Goal: Task Accomplishment & Management: Manage account settings

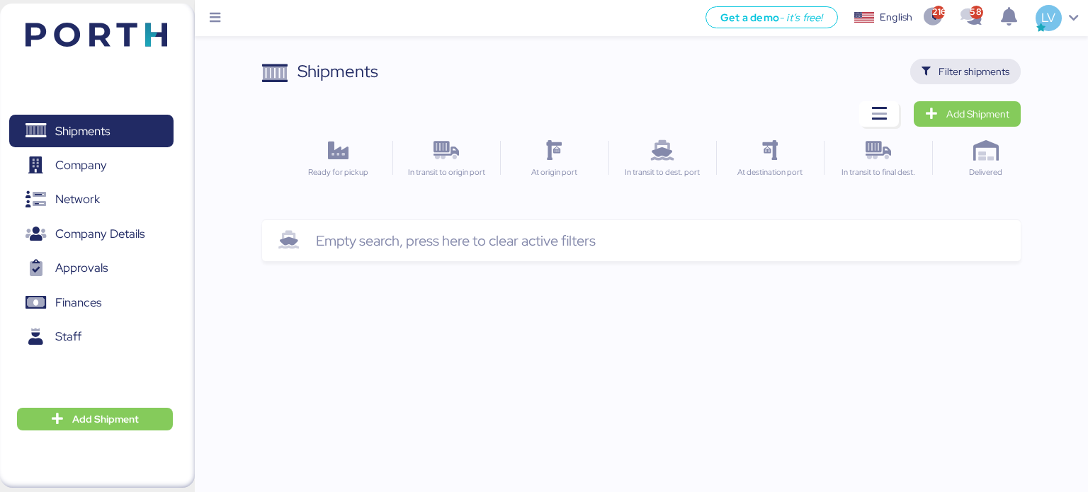
click at [975, 72] on span "Filter shipments" at bounding box center [974, 71] width 71 height 17
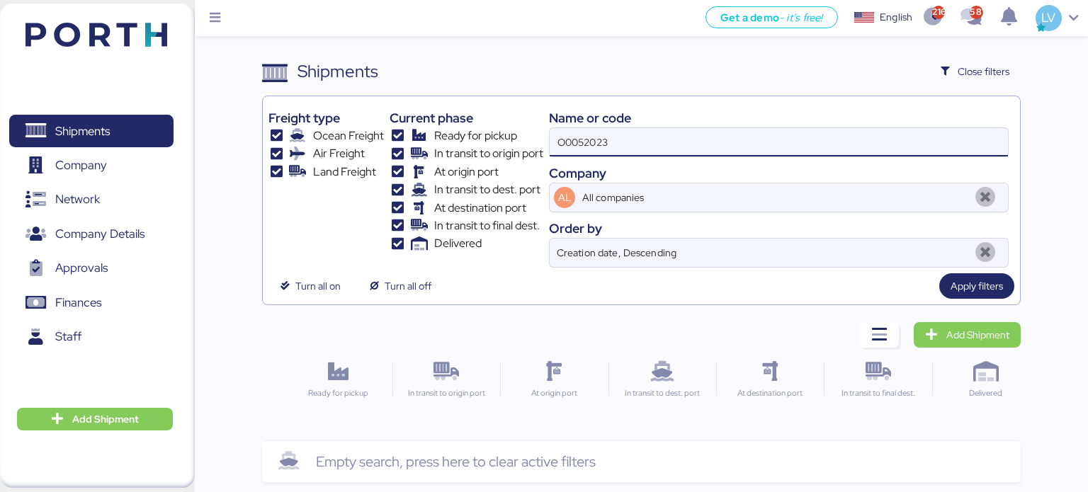
click at [828, 139] on input "O0052023" at bounding box center [779, 142] width 458 height 28
paste input "6423348320"
click at [561, 137] on input "6423348320" at bounding box center [779, 142] width 458 height 28
type input "cosu6423348320"
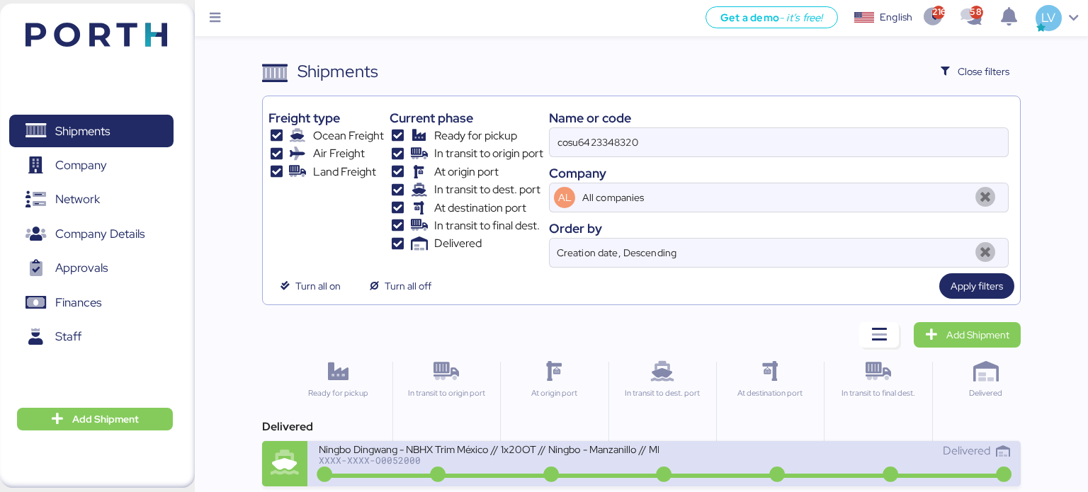
click at [395, 446] on div "Ningbo Dingwang - NBHX Trim México // 1x20OT // Ningbo - Manzanillo // MBL: COS…" at bounding box center [489, 449] width 340 height 12
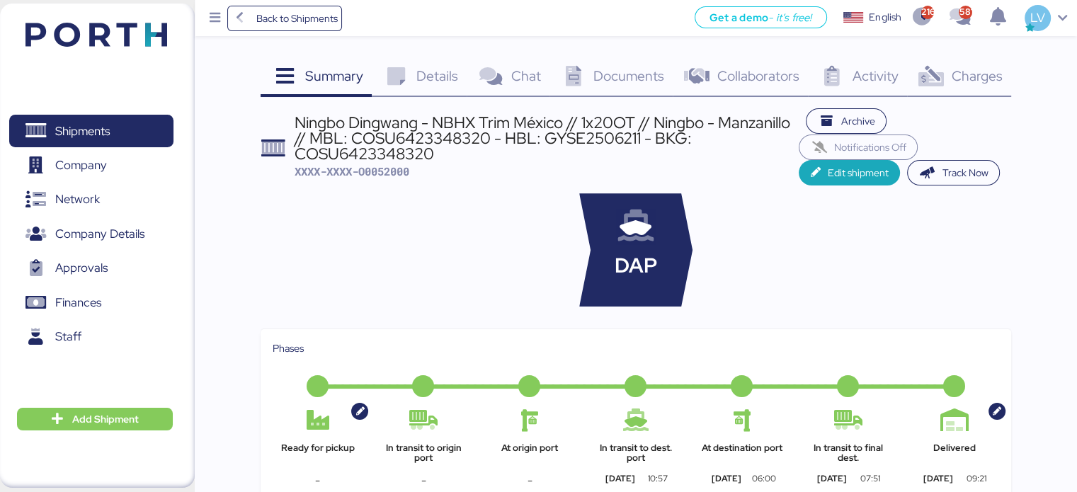
click at [986, 91] on div "Charges 0" at bounding box center [959, 78] width 104 height 38
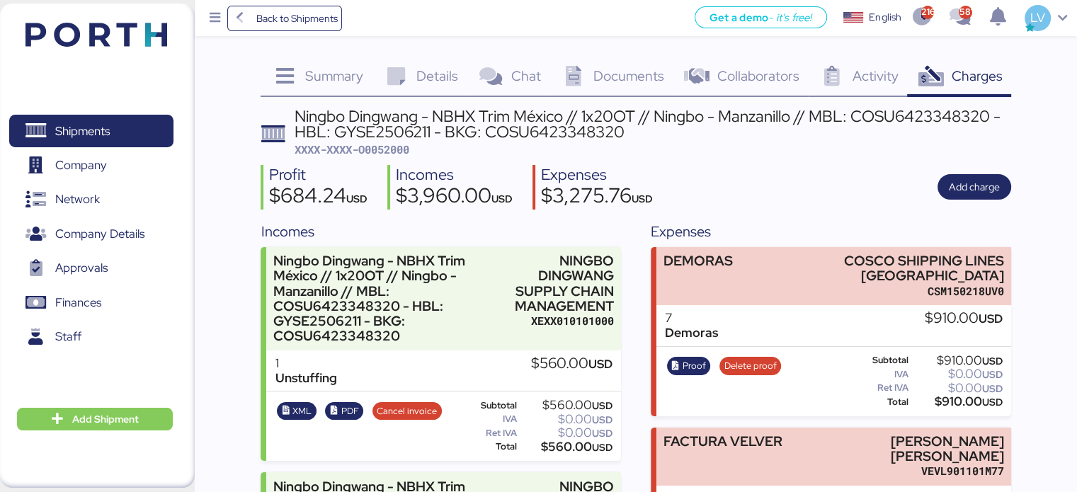
click at [391, 132] on div "Ningbo Dingwang - NBHX Trim México // 1x20OT // Ningbo - Manzanillo // MBL: COS…" at bounding box center [653, 124] width 717 height 32
click at [390, 142] on span "XXXX-XXXX-O0052000" at bounding box center [352, 149] width 115 height 14
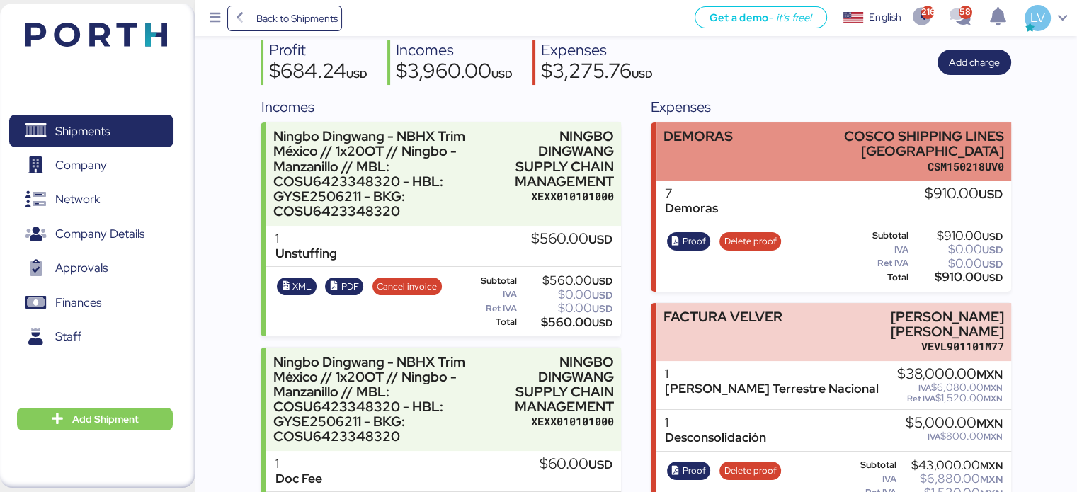
scroll to position [126, 0]
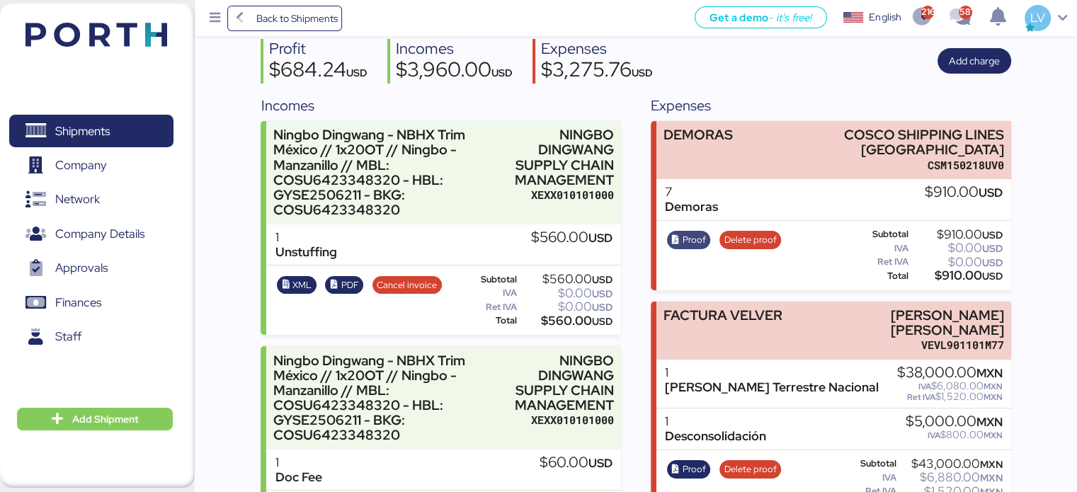
click at [698, 237] on span "Proof" at bounding box center [694, 240] width 23 height 16
click at [756, 239] on span "Delete proof" at bounding box center [751, 240] width 52 height 16
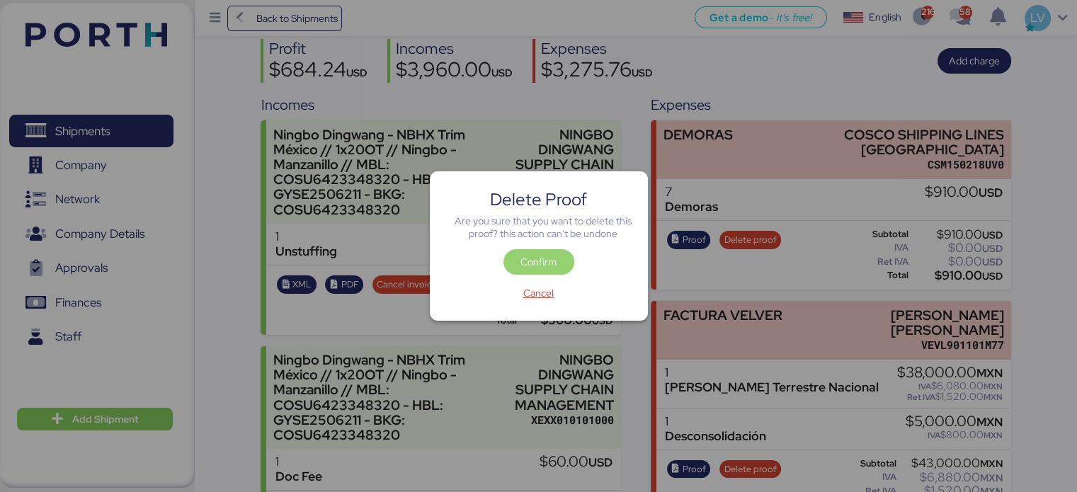
click at [538, 260] on span "Confirm" at bounding box center [539, 262] width 36 height 17
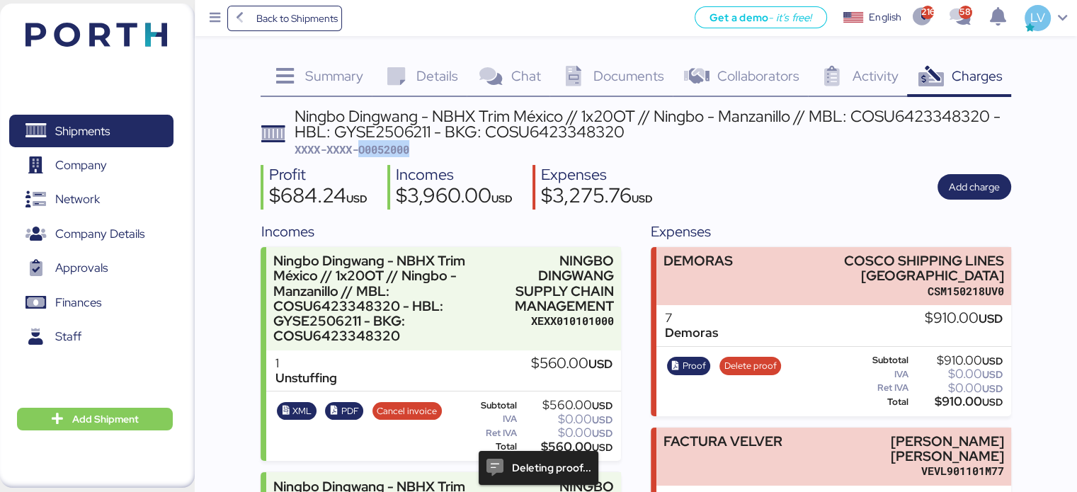
scroll to position [126, 0]
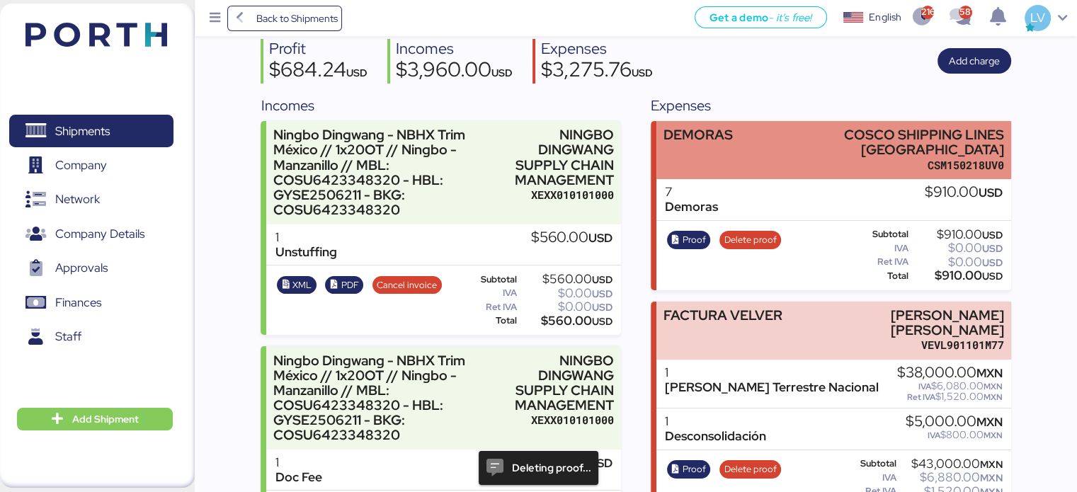
click at [745, 164] on div "DEMORAS COSCO SHIPPING LINES [GEOGRAPHIC_DATA] CSM150218UV0" at bounding box center [834, 150] width 354 height 59
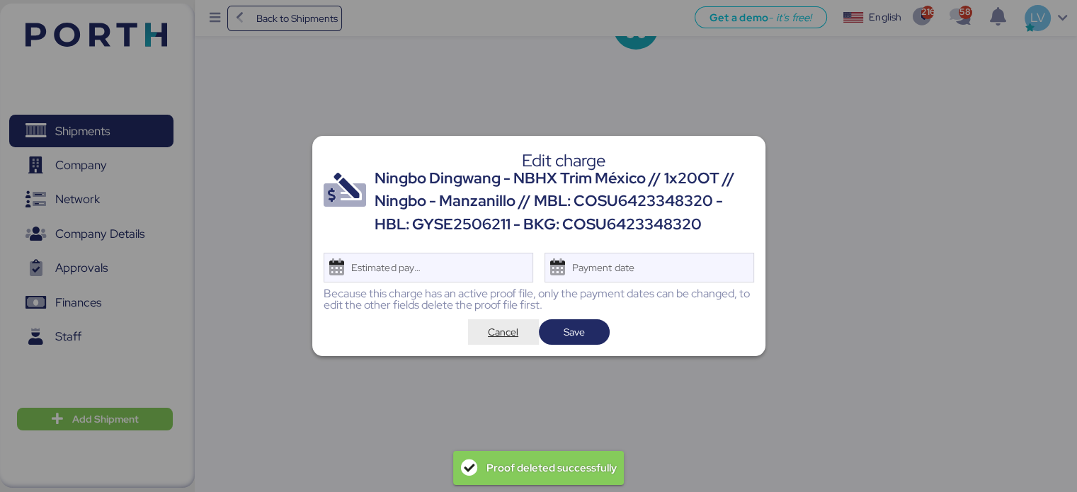
click at [499, 332] on span "Cancel" at bounding box center [503, 332] width 30 height 17
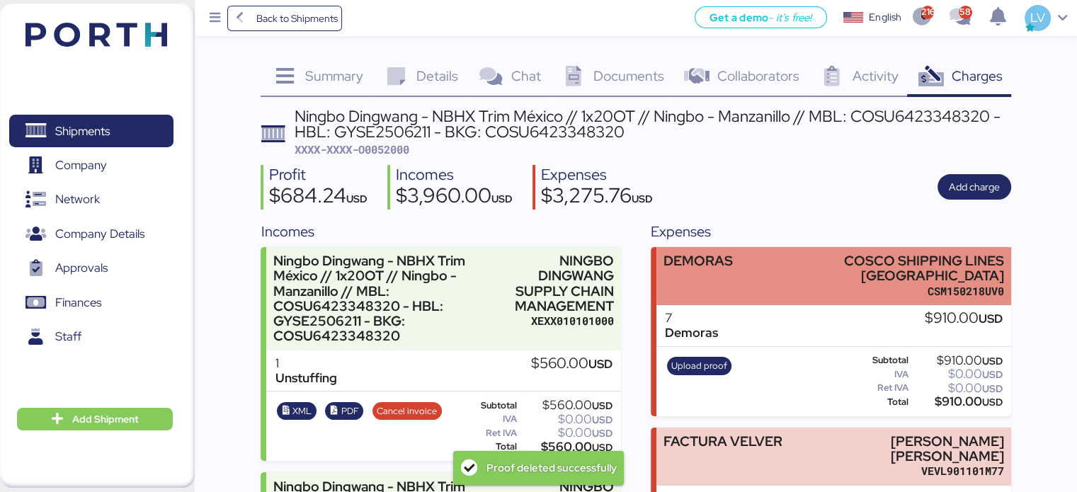
click at [751, 273] on div "DEMORAS COSCO SHIPPING LINES [GEOGRAPHIC_DATA] CSM150218UV0" at bounding box center [834, 276] width 354 height 59
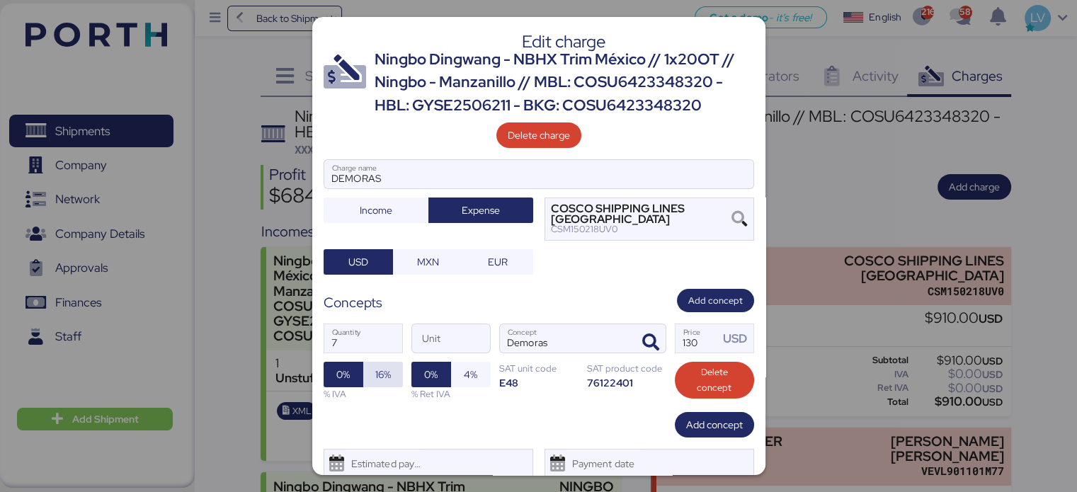
click at [380, 370] on span "16%" at bounding box center [383, 374] width 16 height 17
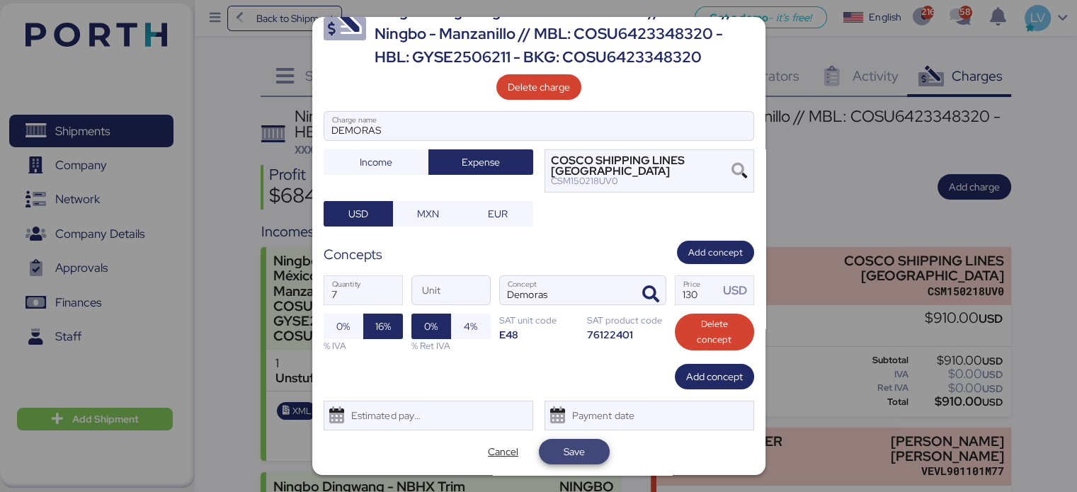
click at [568, 462] on span "Save" at bounding box center [574, 452] width 71 height 26
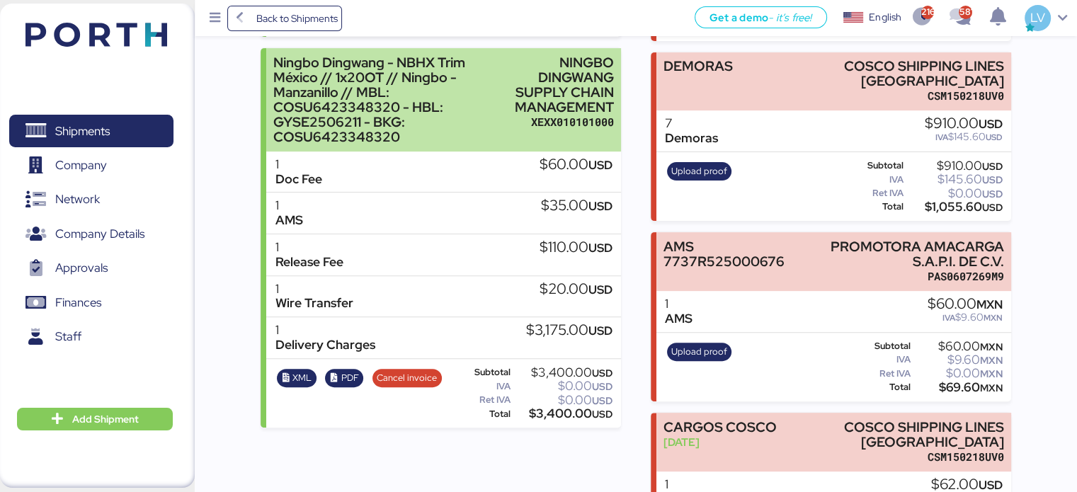
scroll to position [0, 0]
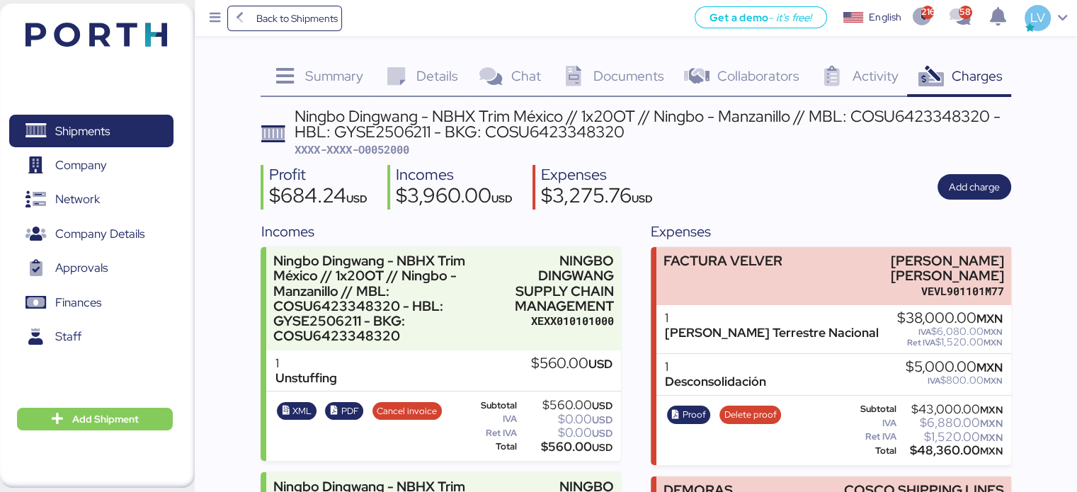
click at [380, 144] on span "XXXX-XXXX-O0052000" at bounding box center [352, 149] width 115 height 14
copy span "O0052000"
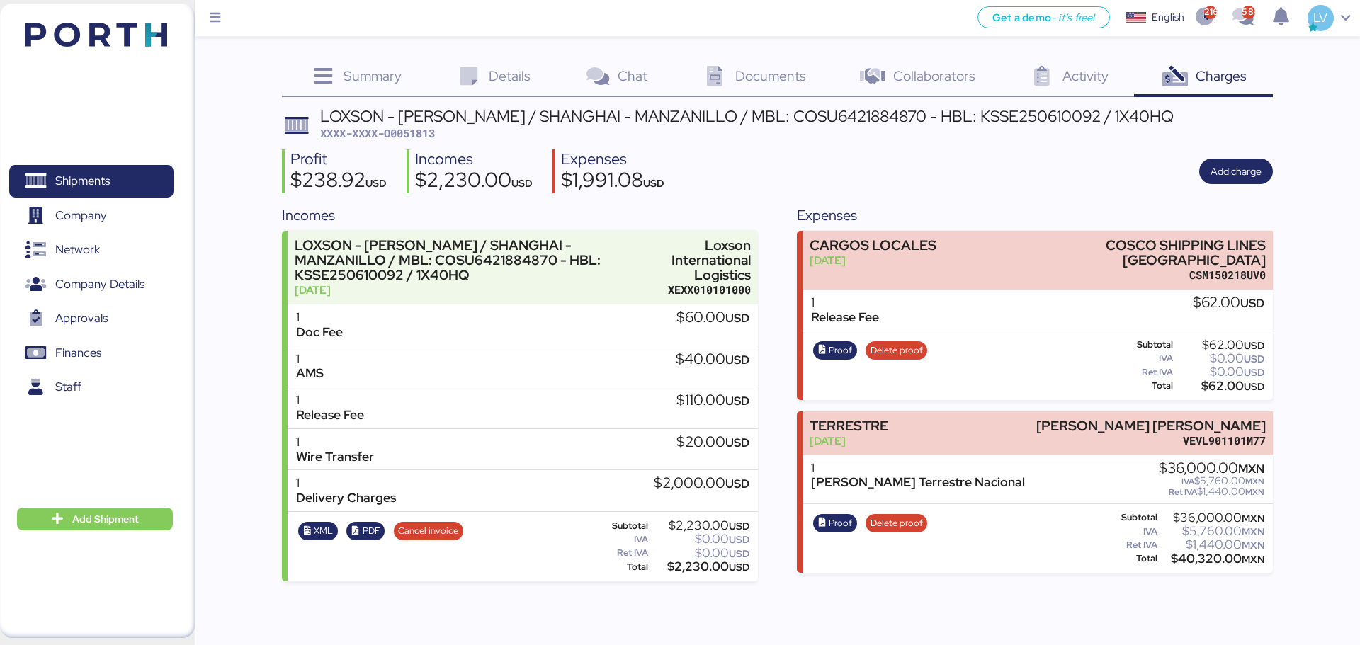
click at [1227, 157] on div "Profit $238.92 USD Incomes $2,230.00 USD Expenses $1,991.08 USD Add charge" at bounding box center [777, 171] width 990 height 45
click at [1227, 160] on span "Add charge" at bounding box center [1236, 172] width 74 height 26
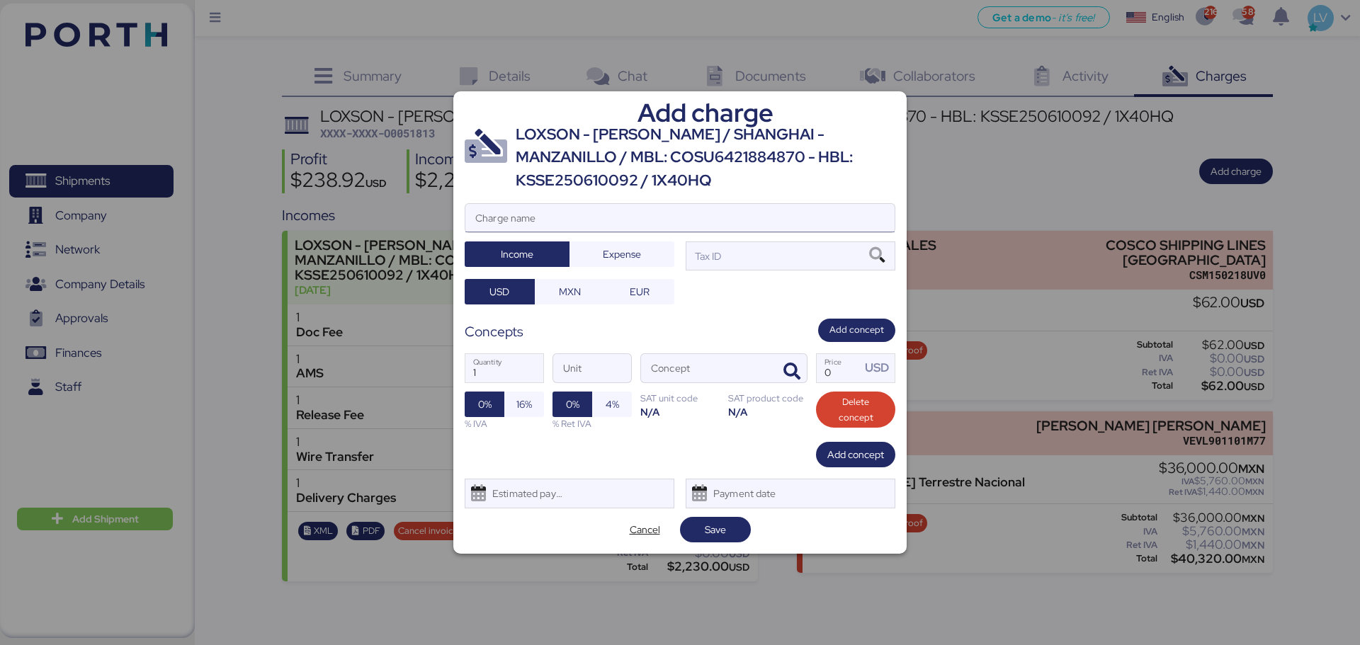
click at [709, 204] on input "Charge name" at bounding box center [679, 218] width 429 height 28
type input "CARGO REVALIDACION AEREA"
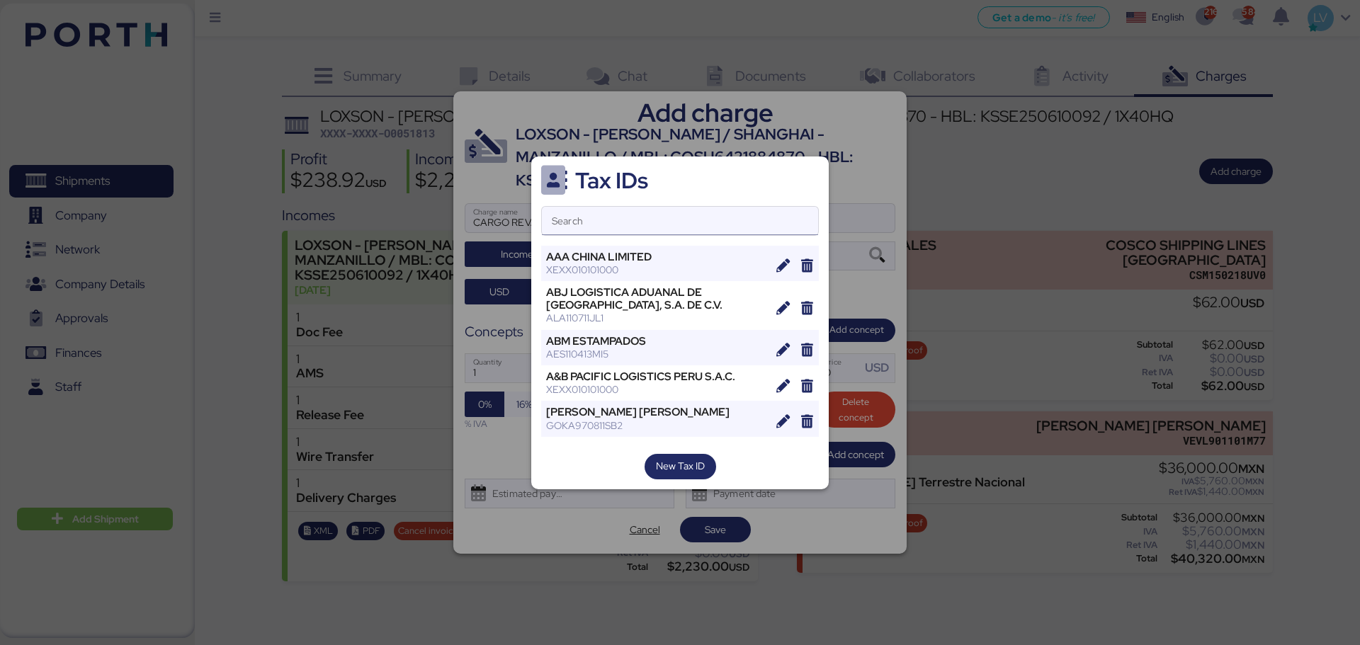
click at [719, 225] on input "Search" at bounding box center [680, 221] width 276 height 28
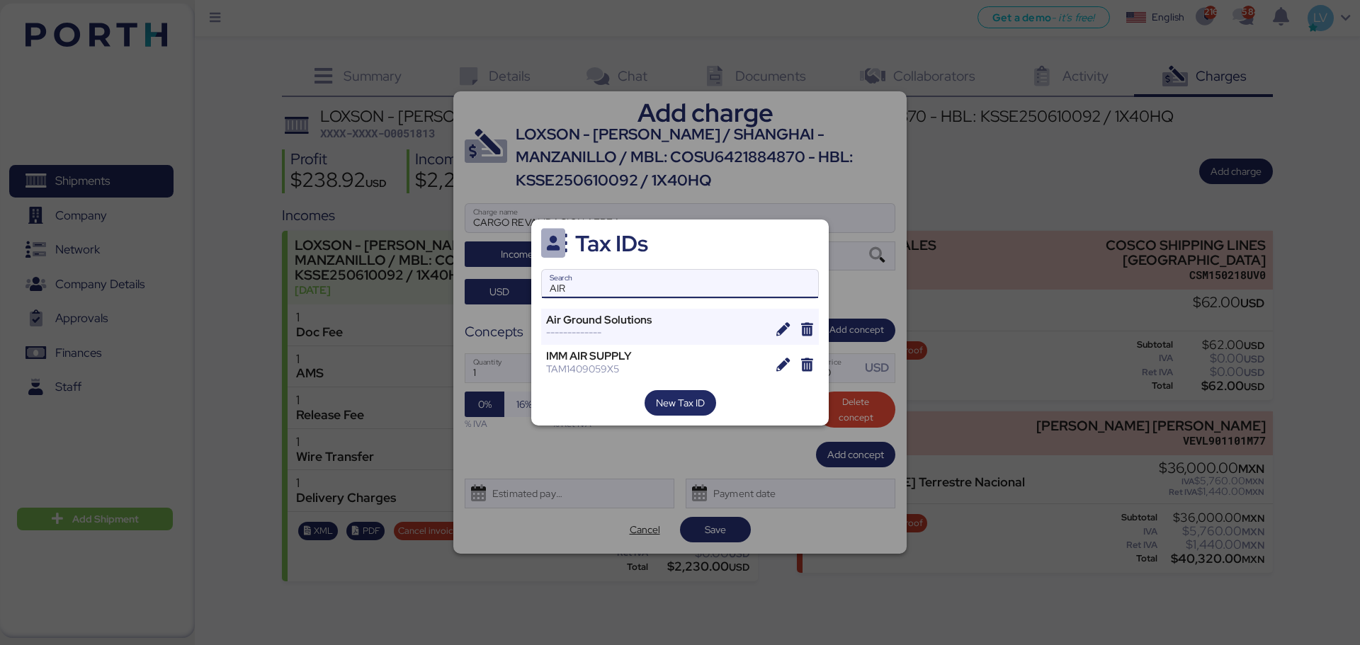
type input "AIR"
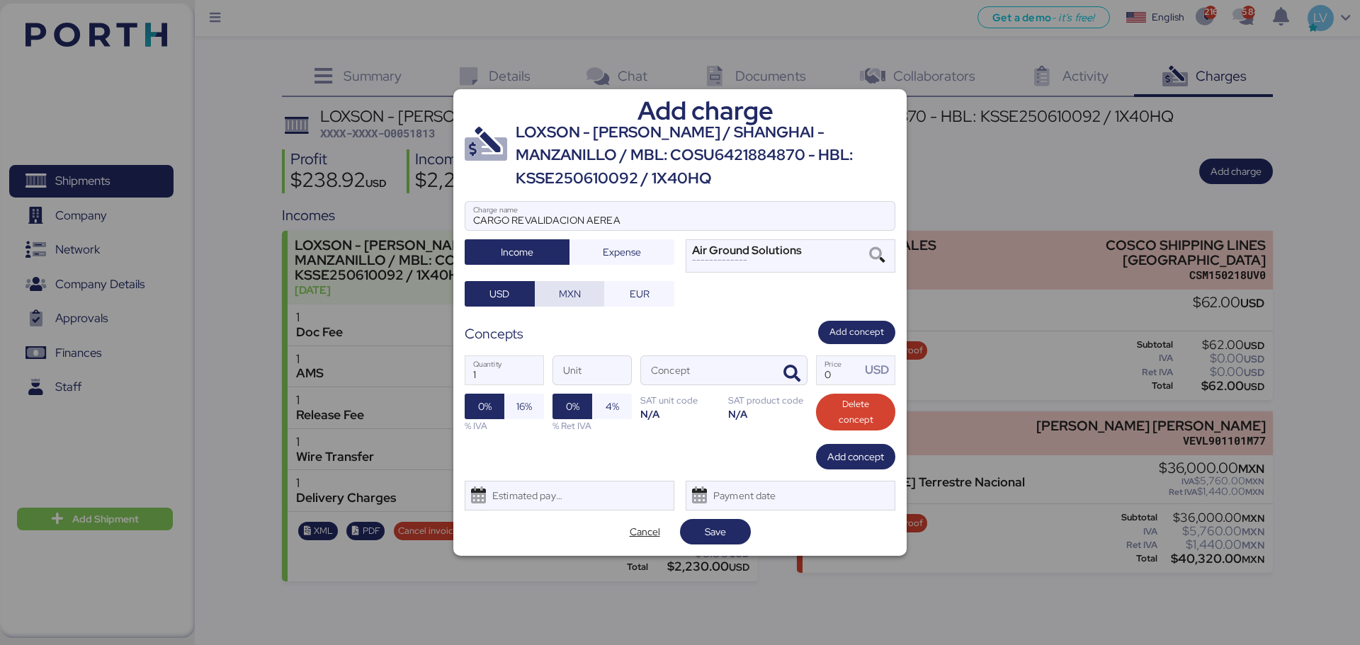
click at [538, 298] on span "MXN" at bounding box center [570, 294] width 70 height 26
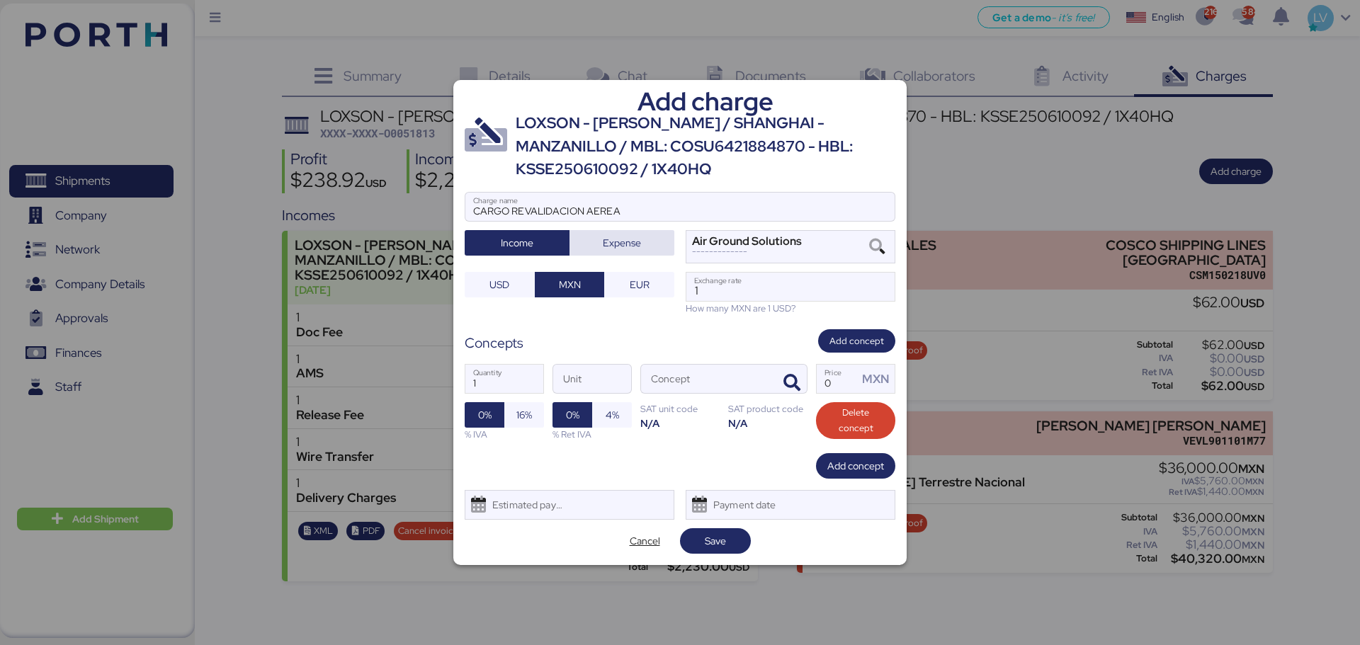
click at [621, 246] on span "Expense" at bounding box center [622, 242] width 38 height 17
click at [800, 378] on icon "button" at bounding box center [791, 383] width 17 height 17
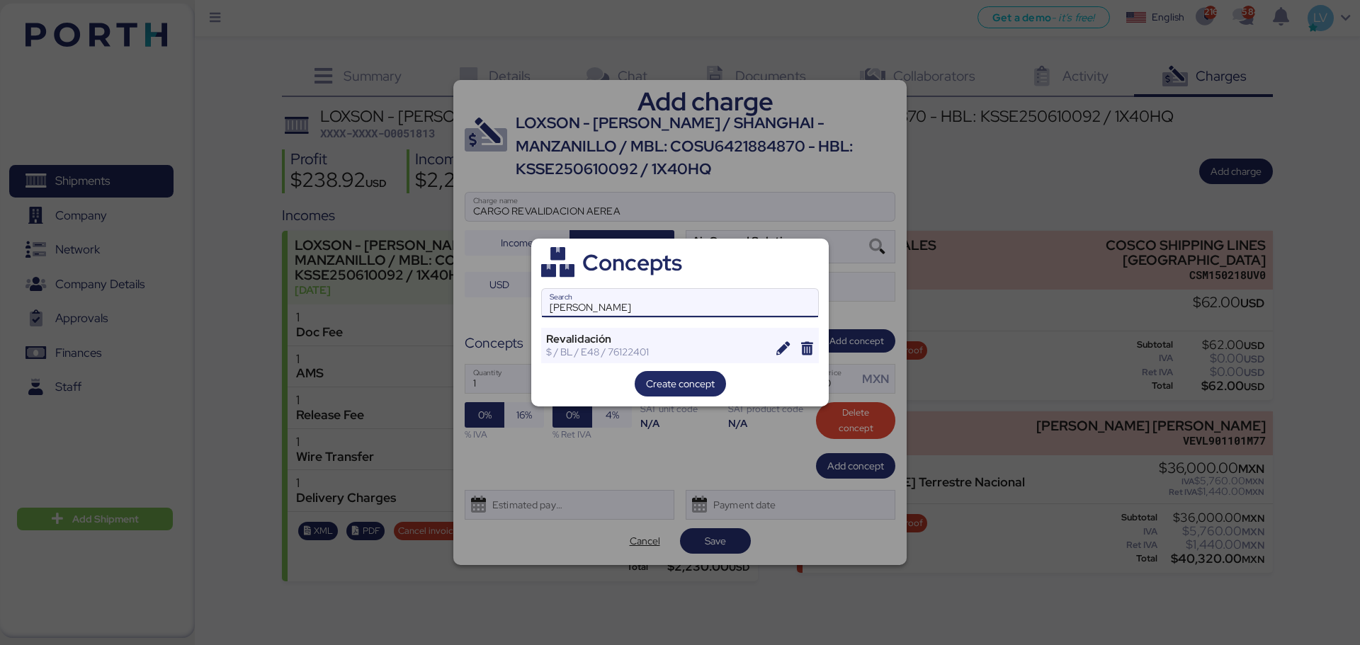
type input "REVA"
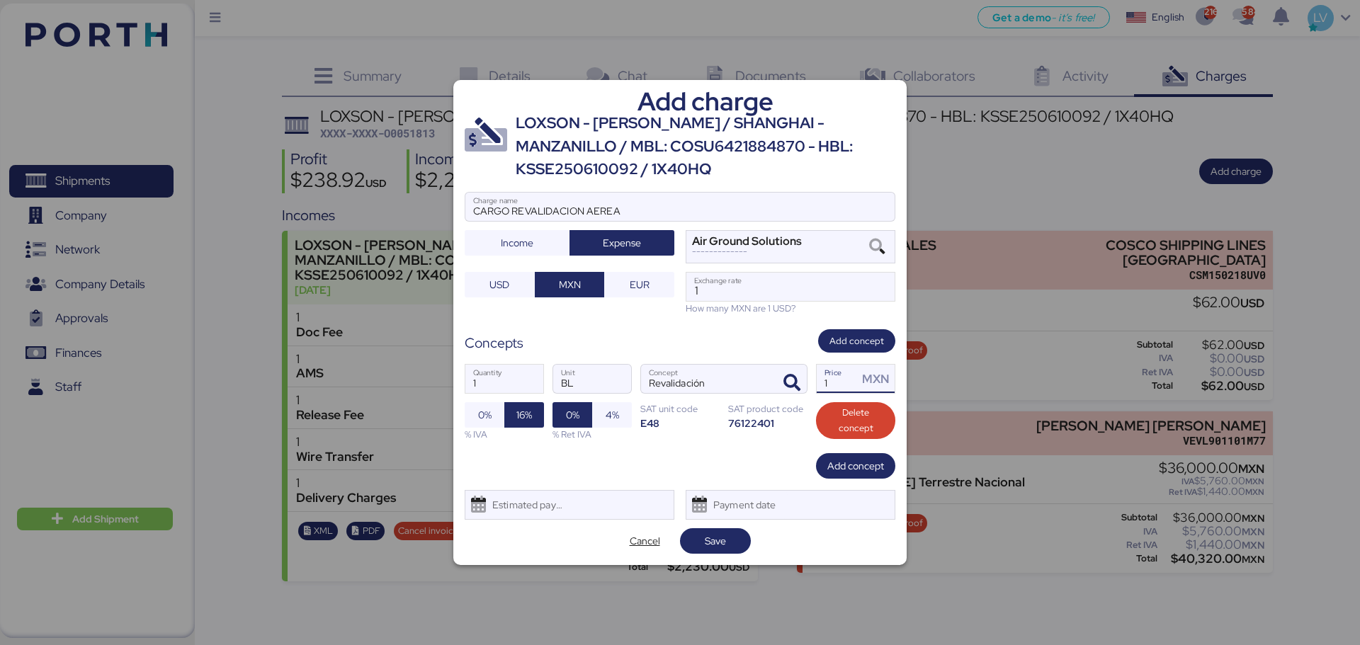
click at [845, 379] on input "1" at bounding box center [837, 379] width 41 height 28
type input "0"
click at [828, 386] on input "Price MXN" at bounding box center [837, 379] width 41 height 28
paste input "750.00"
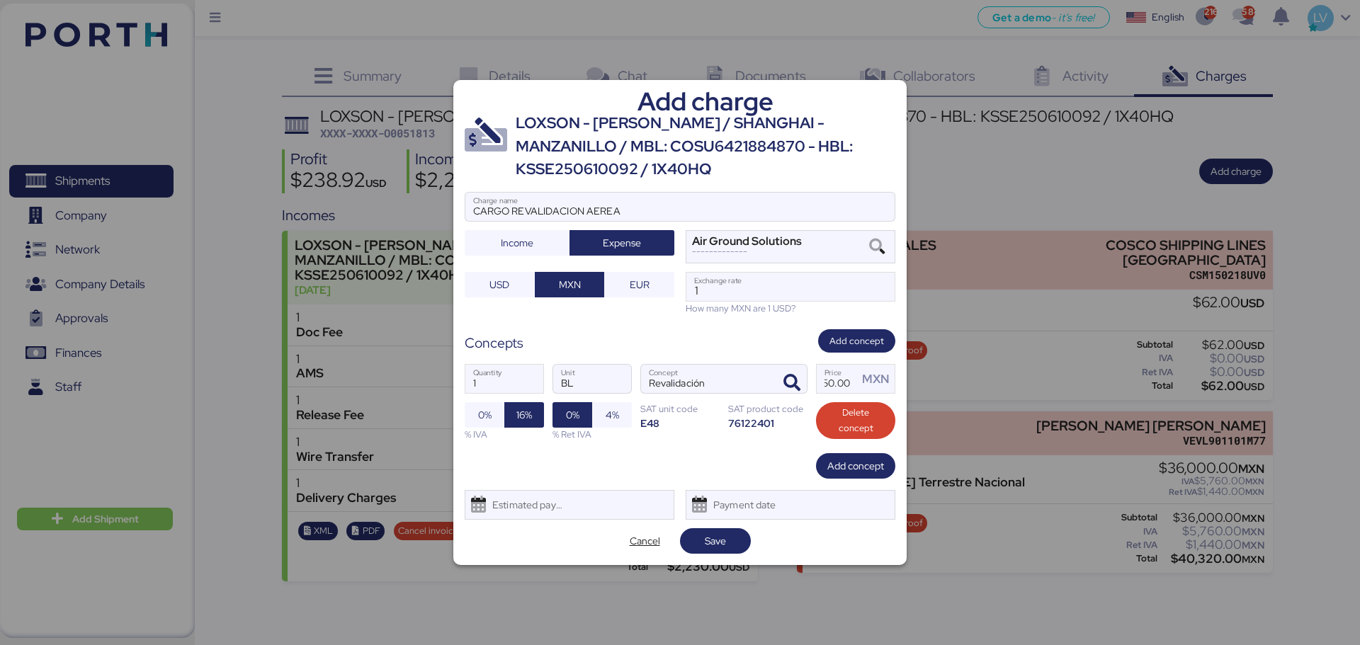
type input "750"
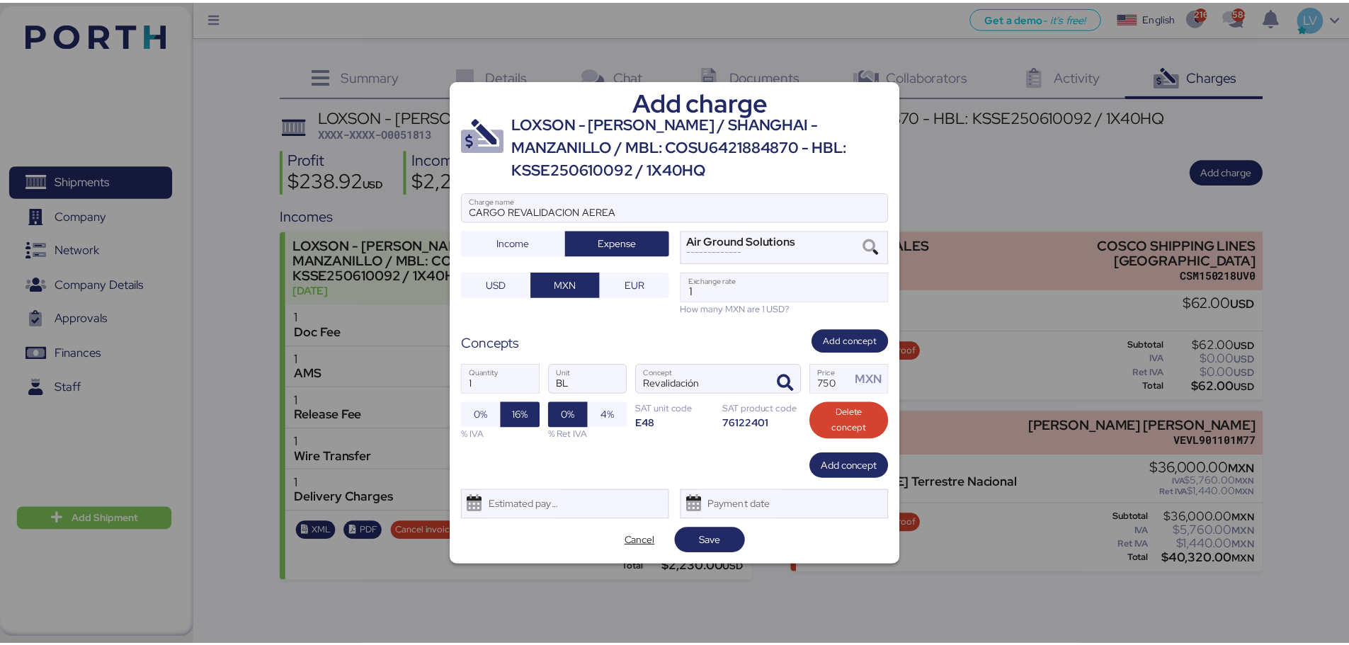
scroll to position [0, 0]
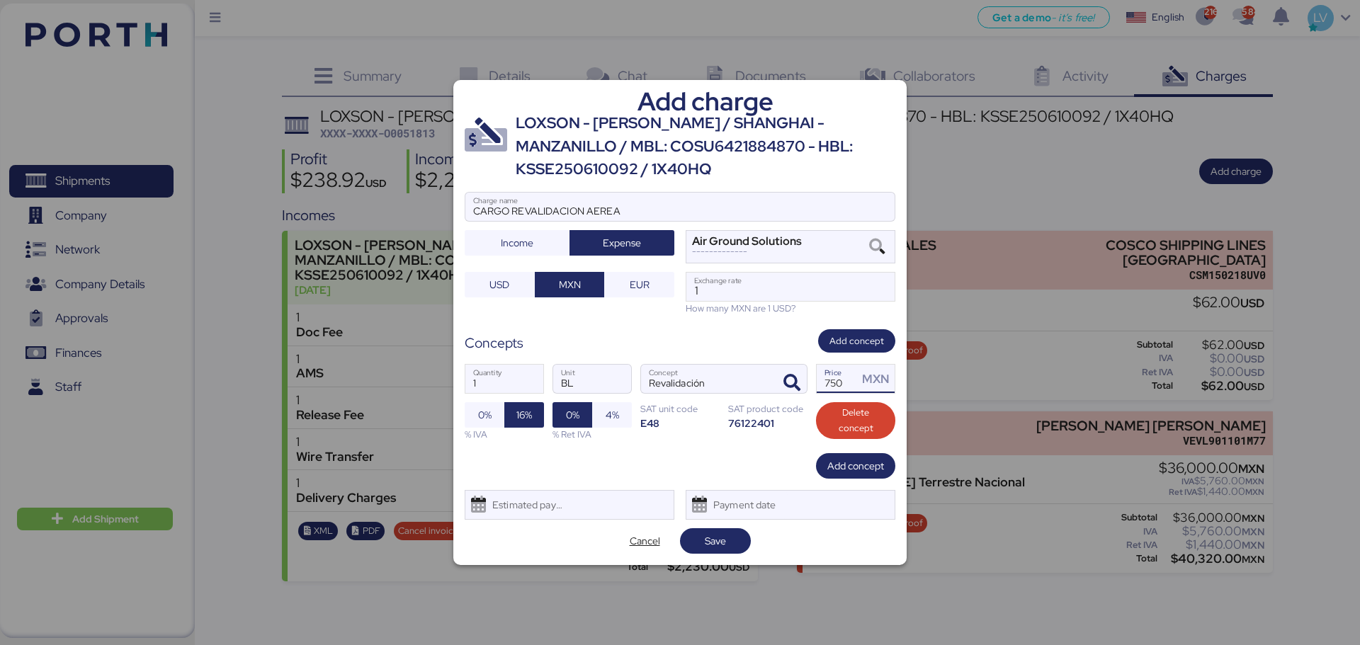
click at [789, 304] on div "How many MXN are 1 USD?" at bounding box center [791, 308] width 210 height 13
click at [788, 300] on input "1" at bounding box center [790, 287] width 208 height 28
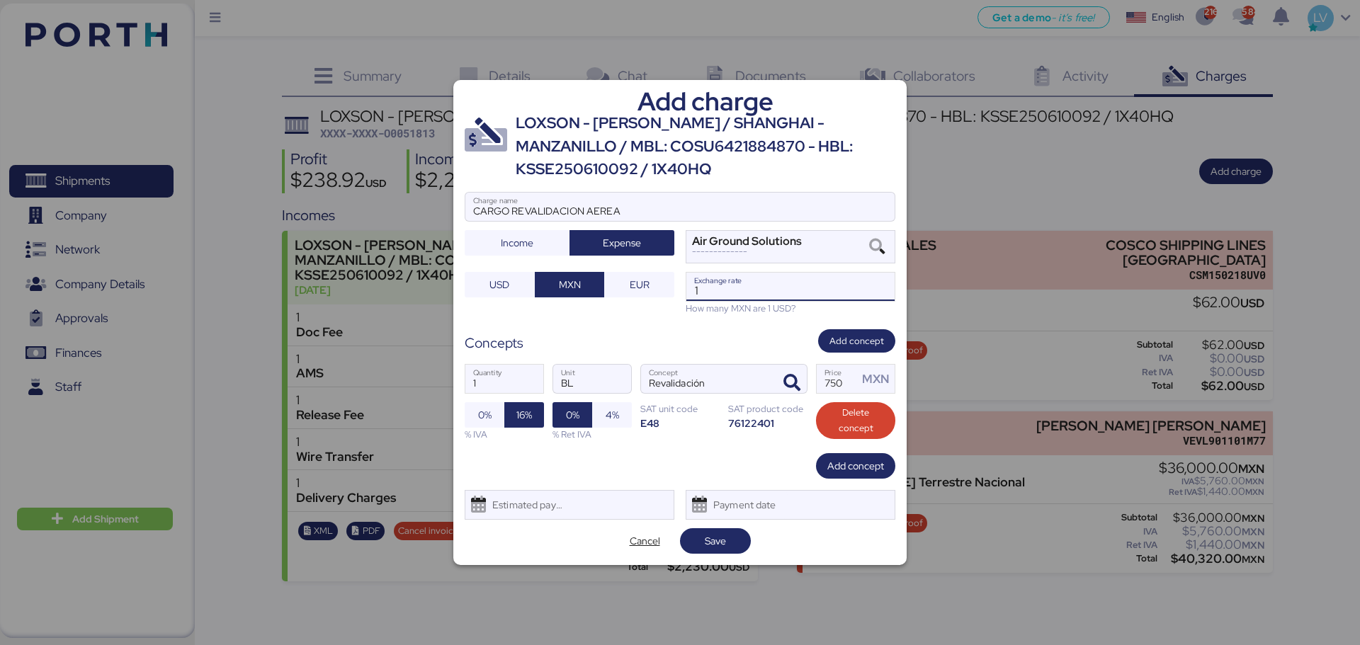
paste input "8.7204"
type input "18.7204"
click at [729, 541] on span "Save" at bounding box center [715, 541] width 48 height 20
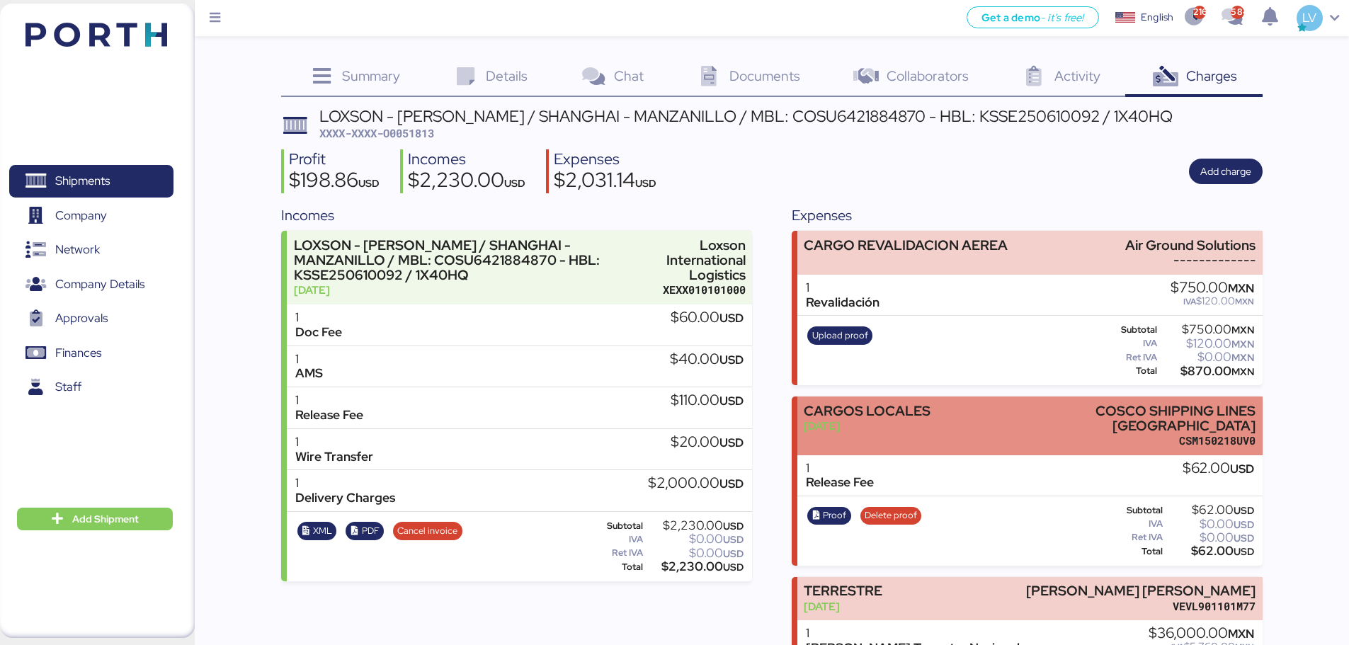
drag, startPoint x: 729, startPoint y: 541, endPoint x: 1049, endPoint y: 426, distance: 340.4
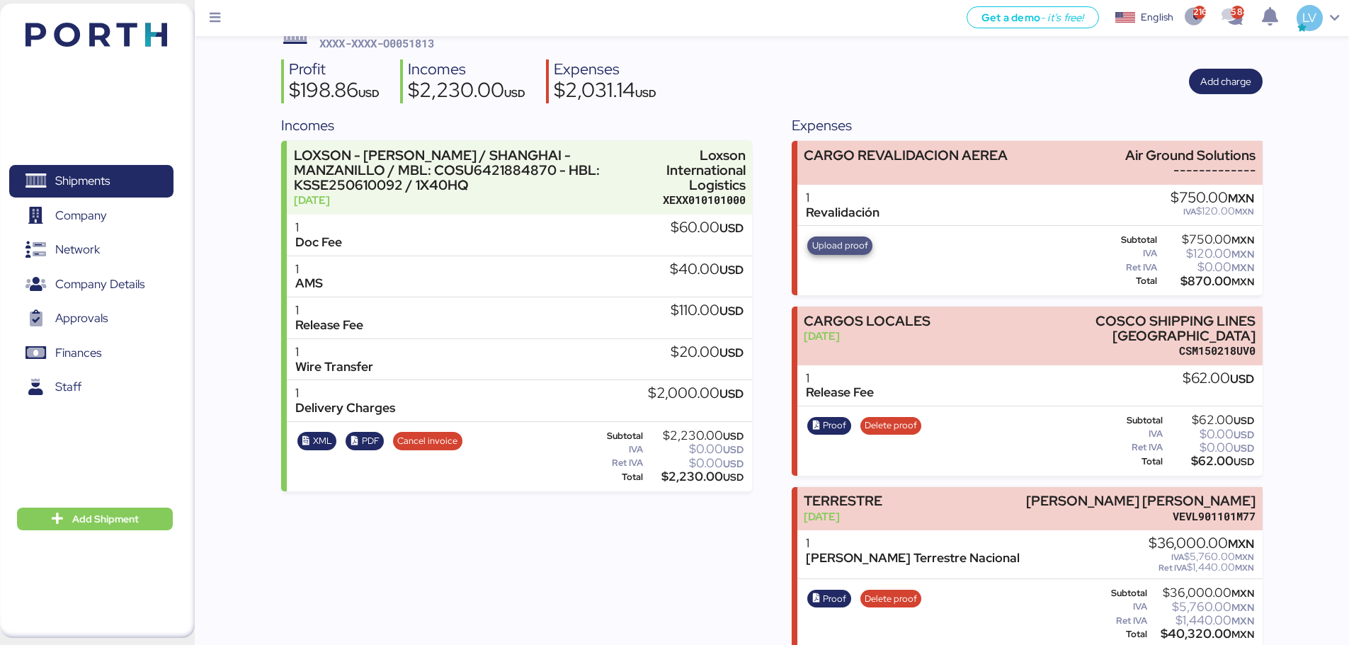
drag, startPoint x: 844, startPoint y: 246, endPoint x: 937, endPoint y: 230, distance: 94.9
click at [937, 230] on div "Upload proof Subtotal $750.00 MXN IVA $120.00 MXN Ret IVA $0.00 MXN Total $870.…" at bounding box center [1030, 260] width 465 height 69
click at [941, 185] on div "1 Revalidación $750.00 MXN IVA $120.00 MXN" at bounding box center [1030, 206] width 465 height 42
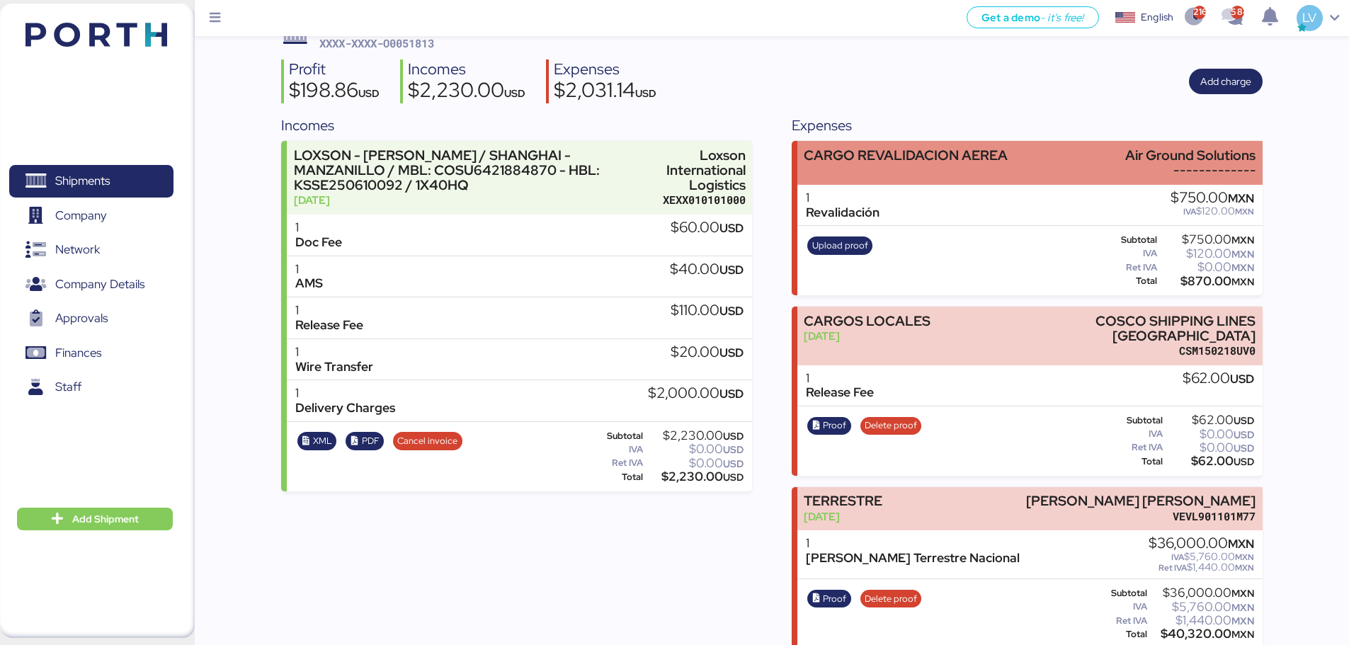
click at [940, 164] on div "CARGO REVALIDACION AEREA" at bounding box center [906, 163] width 204 height 30
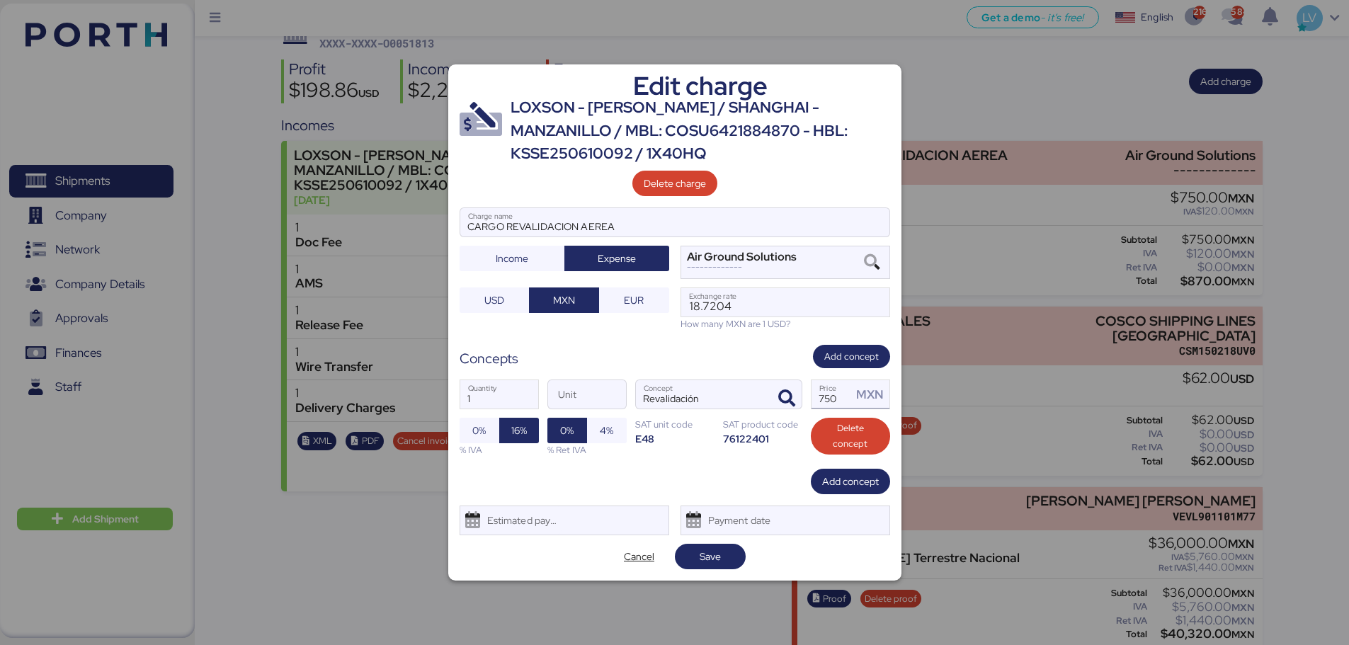
click at [832, 397] on input "750" at bounding box center [832, 394] width 41 height 28
type input "646.17"
click at [728, 565] on span "Save" at bounding box center [710, 557] width 48 height 20
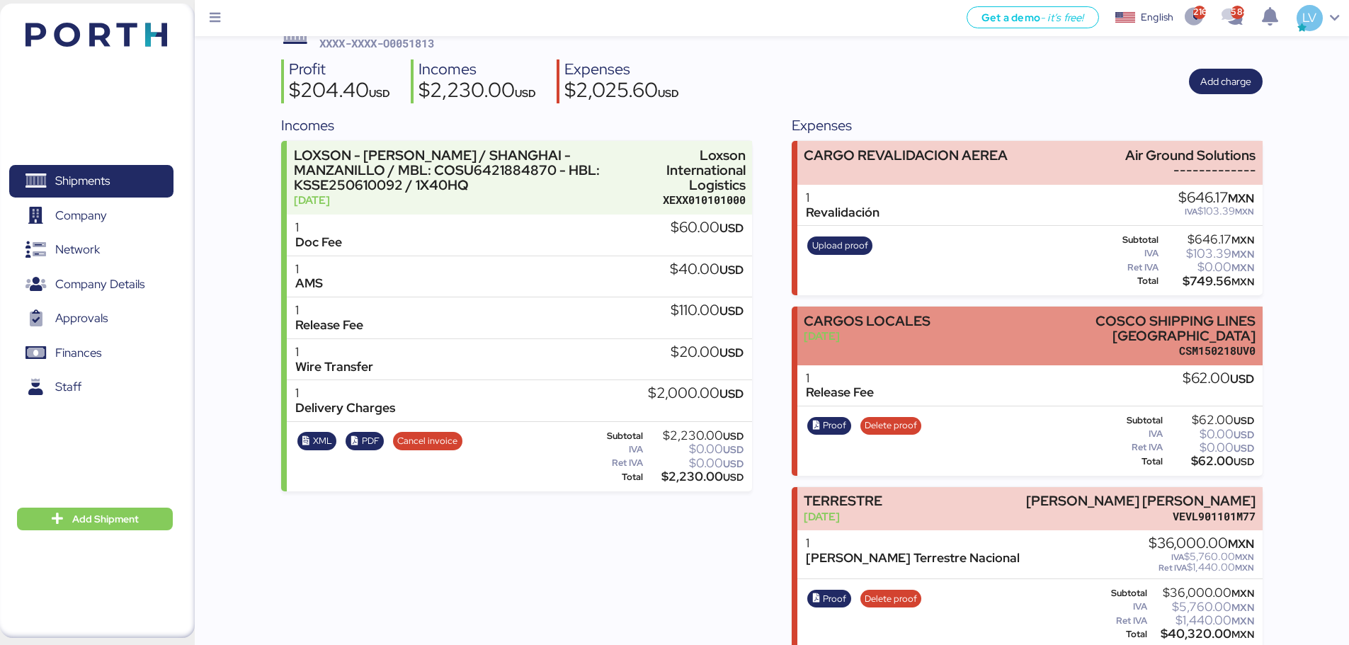
scroll to position [0, 0]
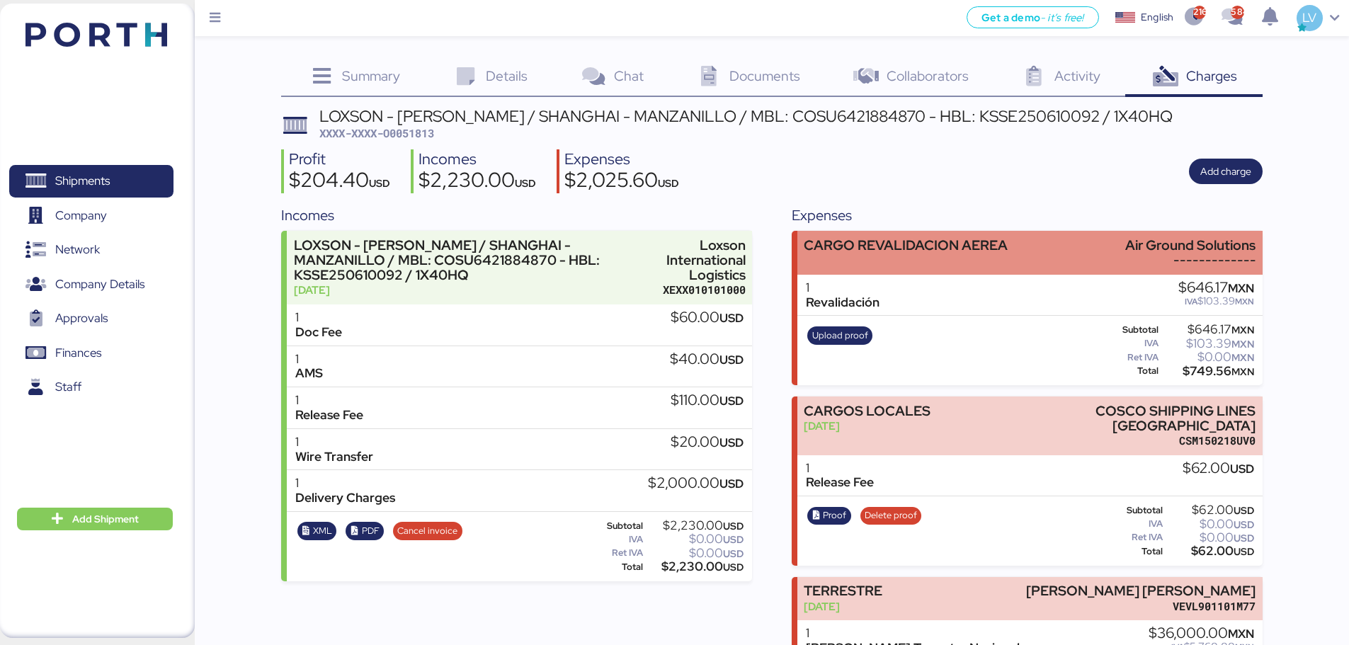
click at [1043, 253] on div "CARGO REVALIDACION AEREA Air Ground Solutions -------------" at bounding box center [1030, 252] width 465 height 43
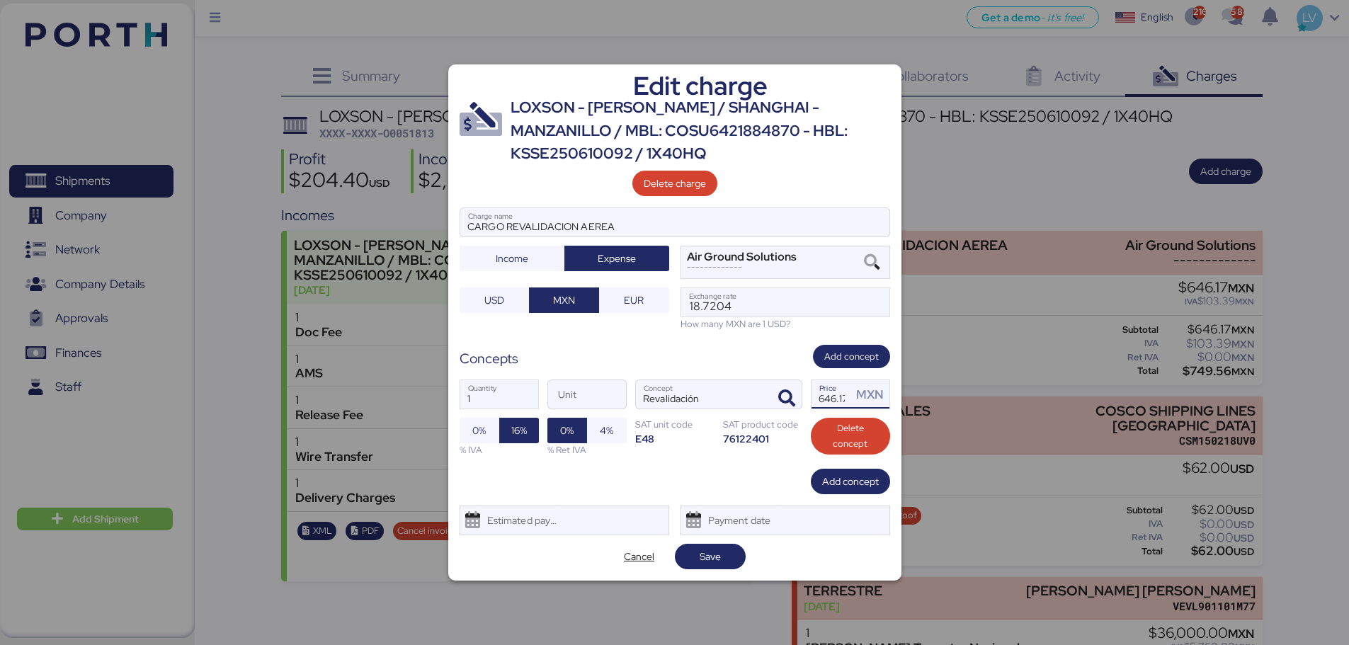
click at [832, 390] on input "646.17" at bounding box center [832, 394] width 41 height 28
type input "646.55"
click at [714, 570] on div "Edit charge LOXSON - HUANG YU / SHANGHAI - MANZANILLO / MBL: COSU6421884870 - H…" at bounding box center [674, 322] width 453 height 516
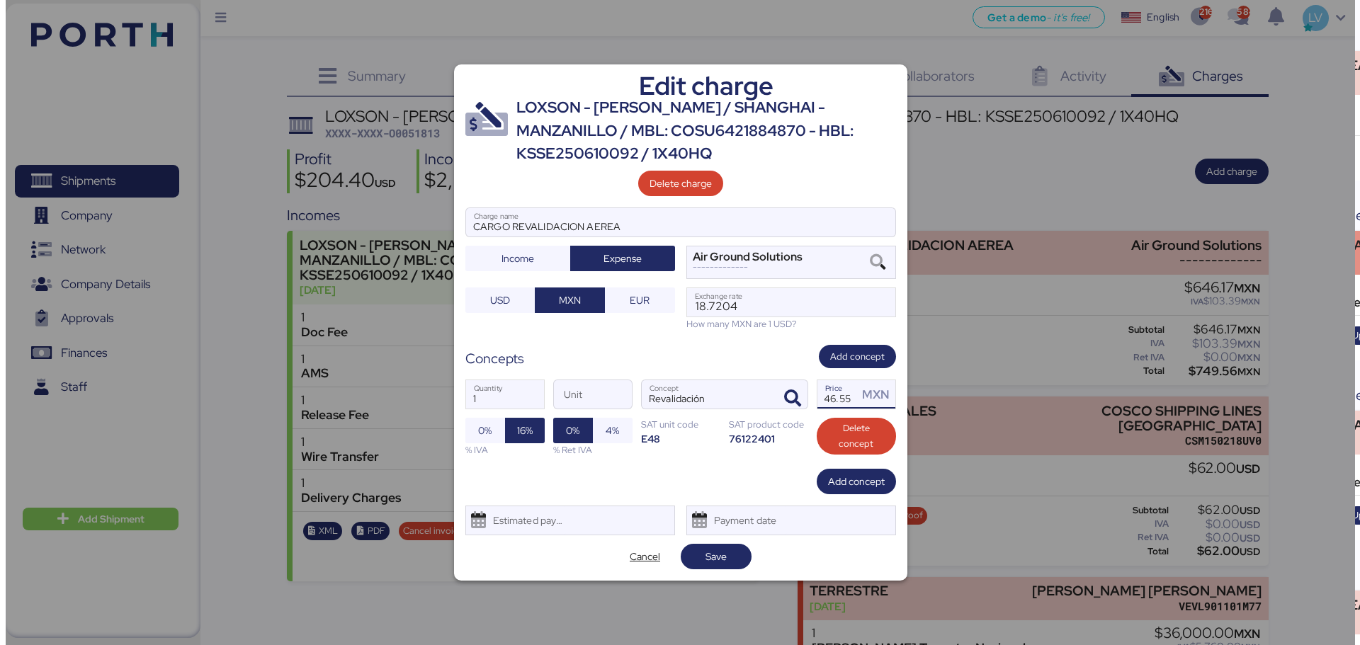
scroll to position [0, 0]
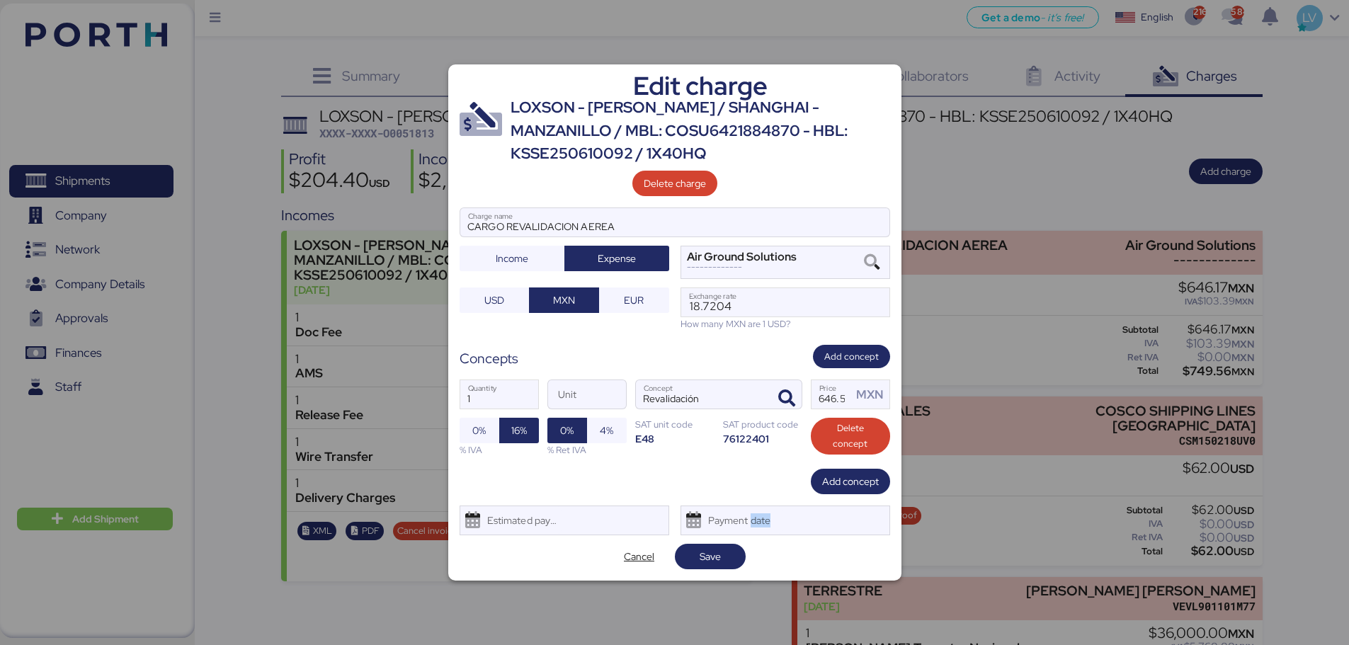
click at [714, 570] on div "Edit charge LOXSON - HUANG YU / SHANGHAI - MANZANILLO / MBL: COSU6421884870 - H…" at bounding box center [674, 322] width 453 height 516
click at [714, 567] on span "Save" at bounding box center [710, 557] width 71 height 26
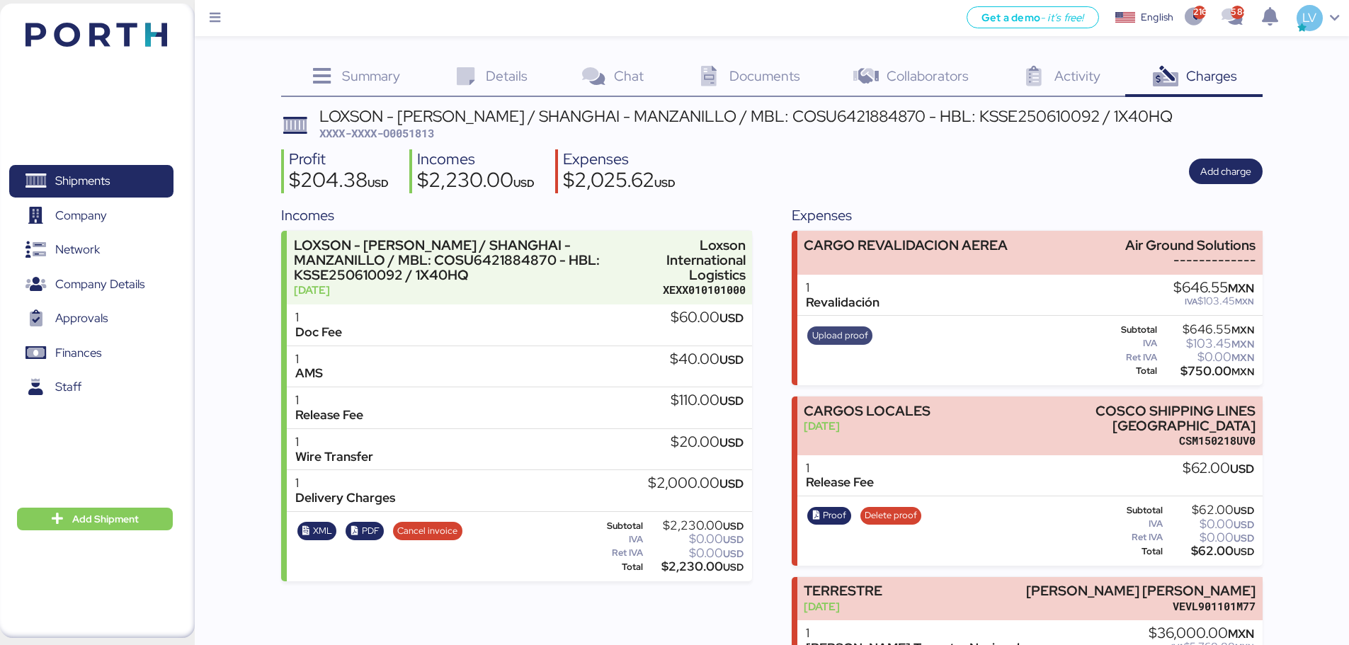
click at [836, 330] on span "Upload proof" at bounding box center [841, 336] width 56 height 16
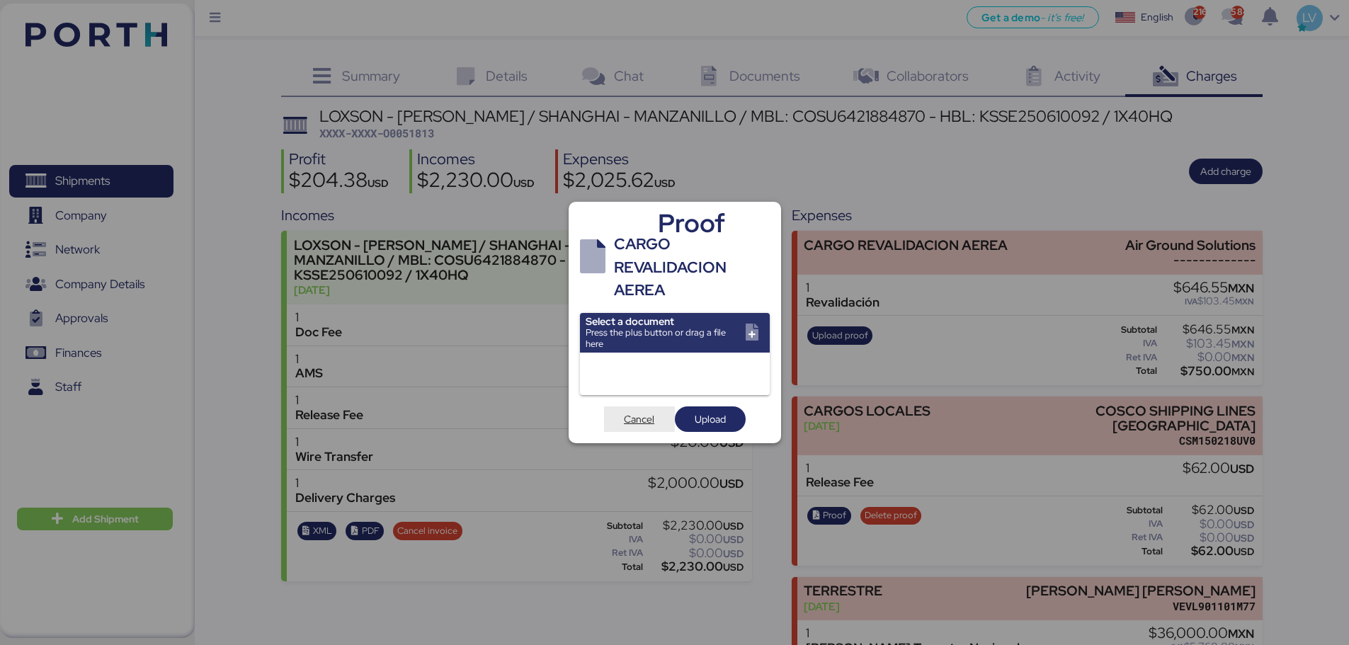
click at [632, 426] on span "Cancel" at bounding box center [639, 419] width 30 height 17
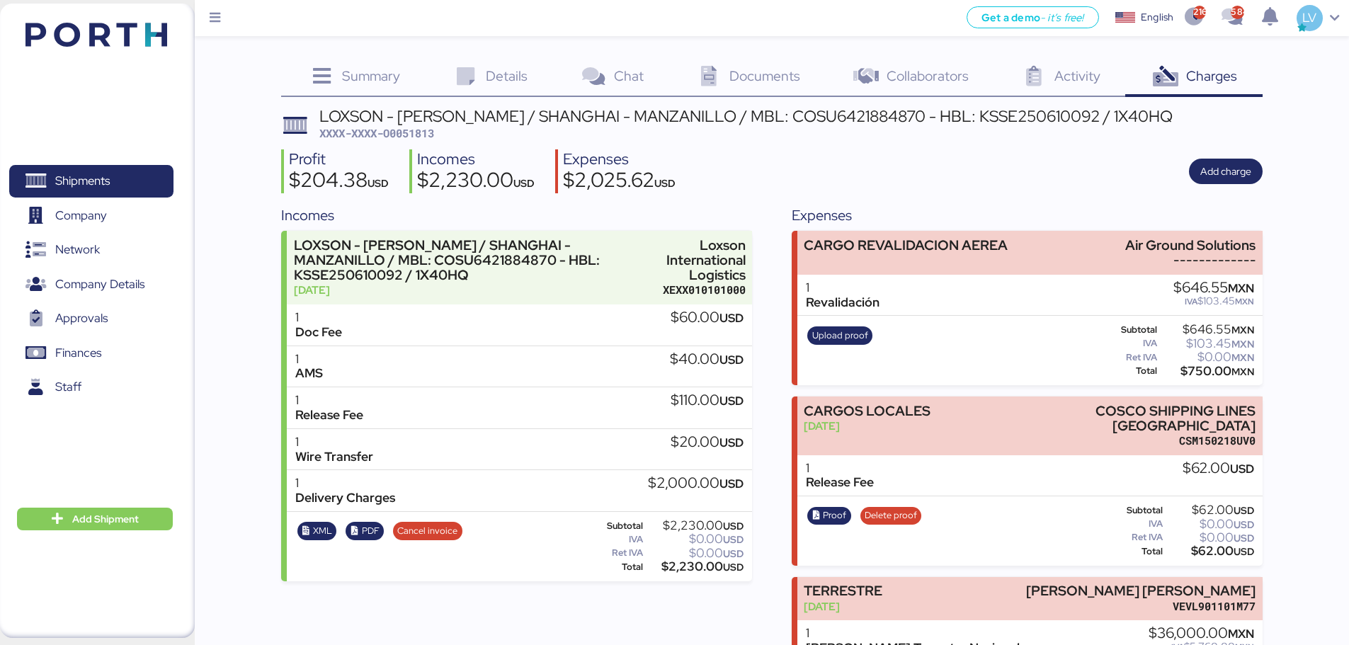
click at [415, 130] on span "XXXX-XXXX-O0051813" at bounding box center [376, 133] width 115 height 14
copy span "O0051813"
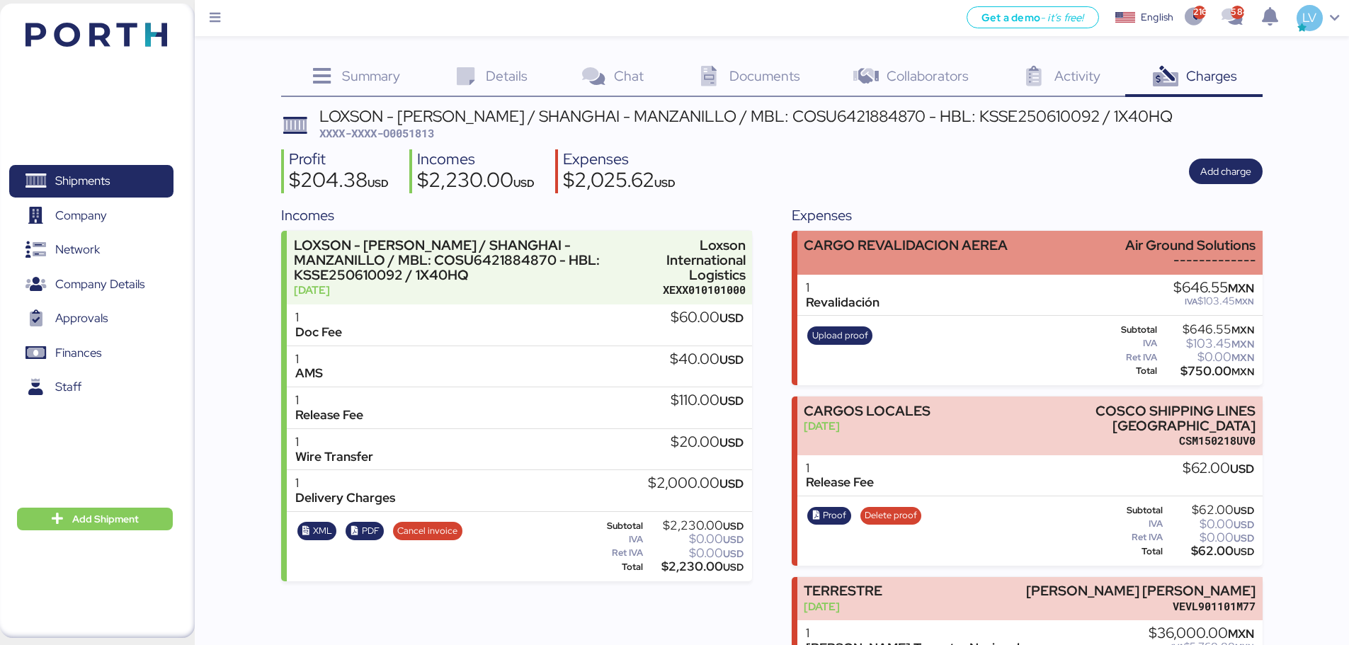
click at [865, 244] on div "CARGO REVALIDACION AEREA" at bounding box center [906, 245] width 204 height 15
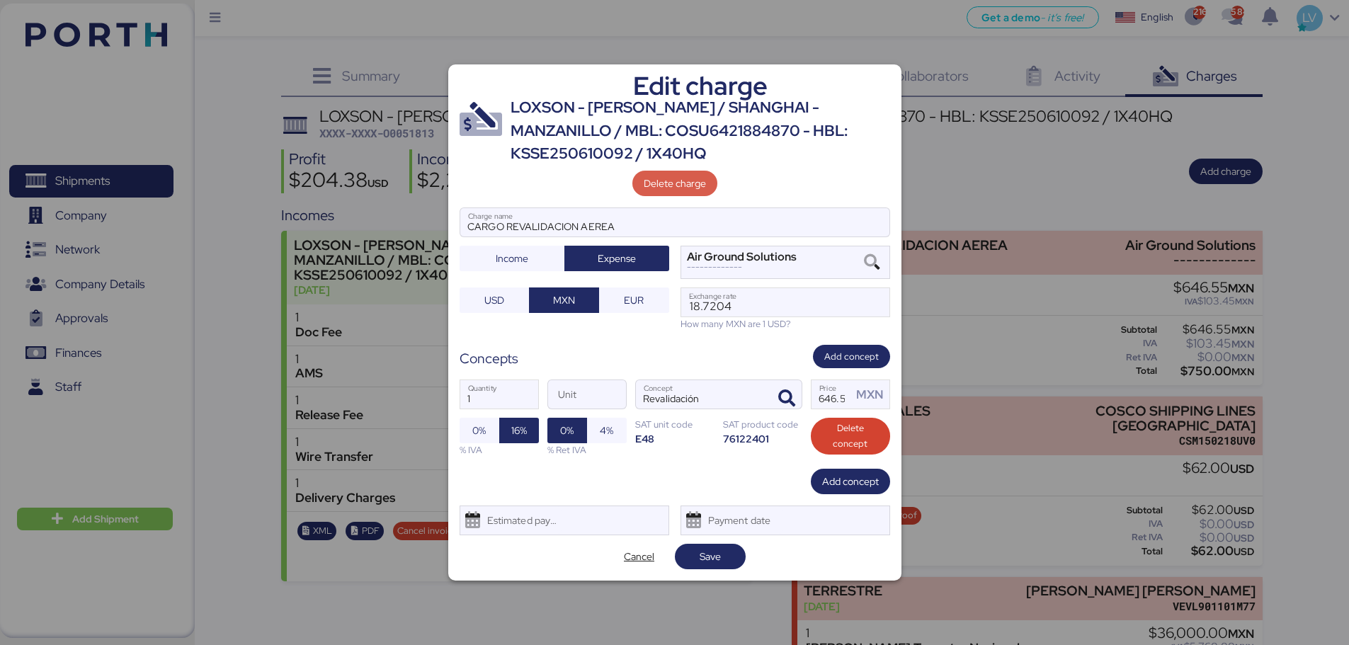
click at [672, 188] on span "Delete charge" at bounding box center [675, 183] width 62 height 17
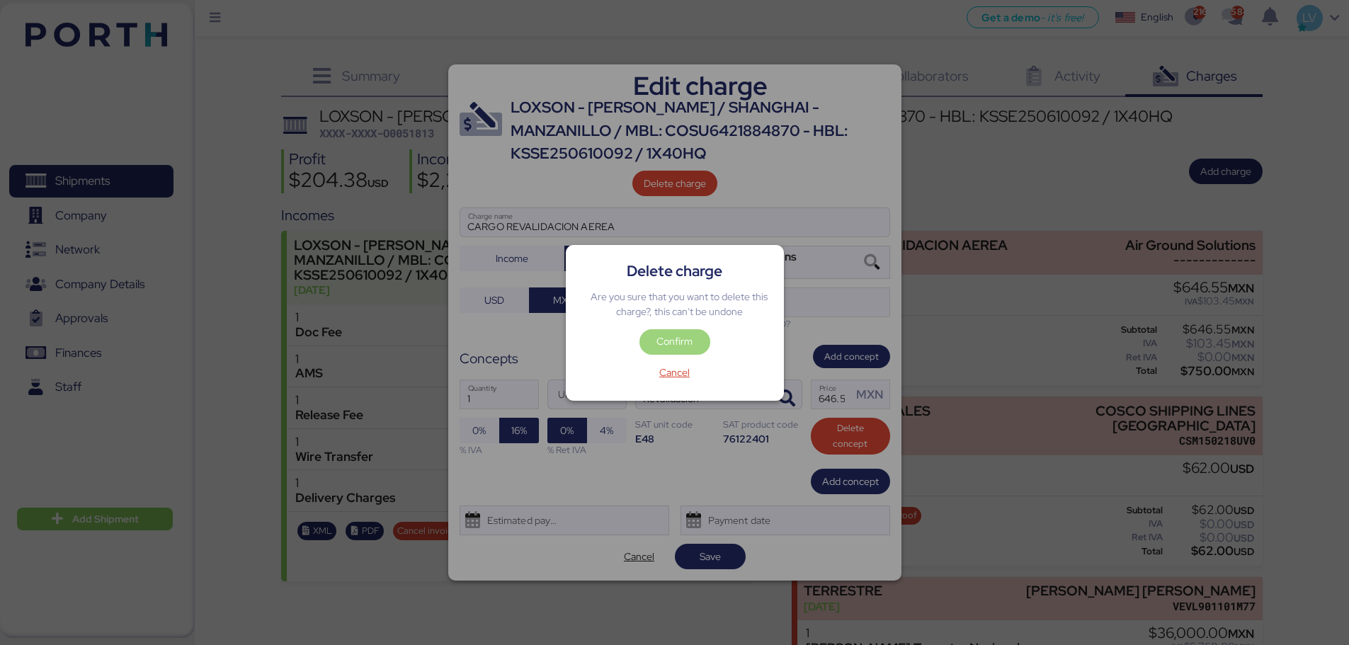
click at [678, 333] on span "Confirm" at bounding box center [675, 341] width 36 height 17
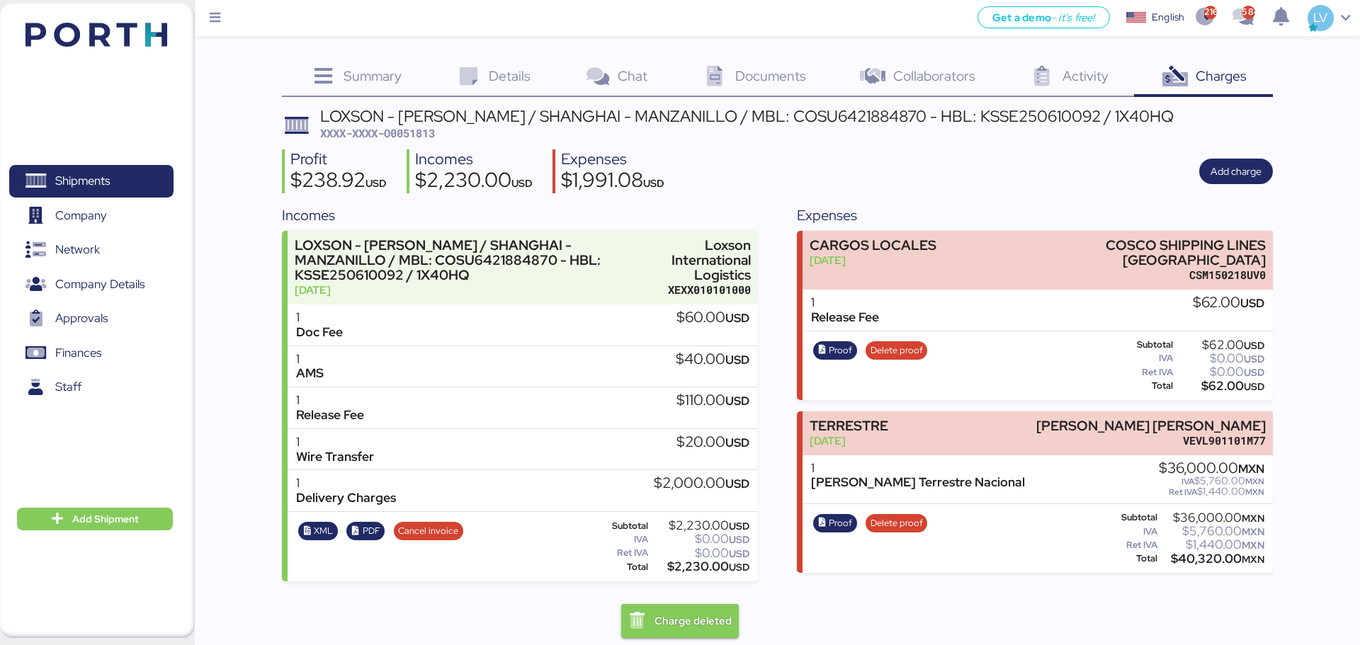
click at [64, 18] on header at bounding box center [75, 33] width 137 height 44
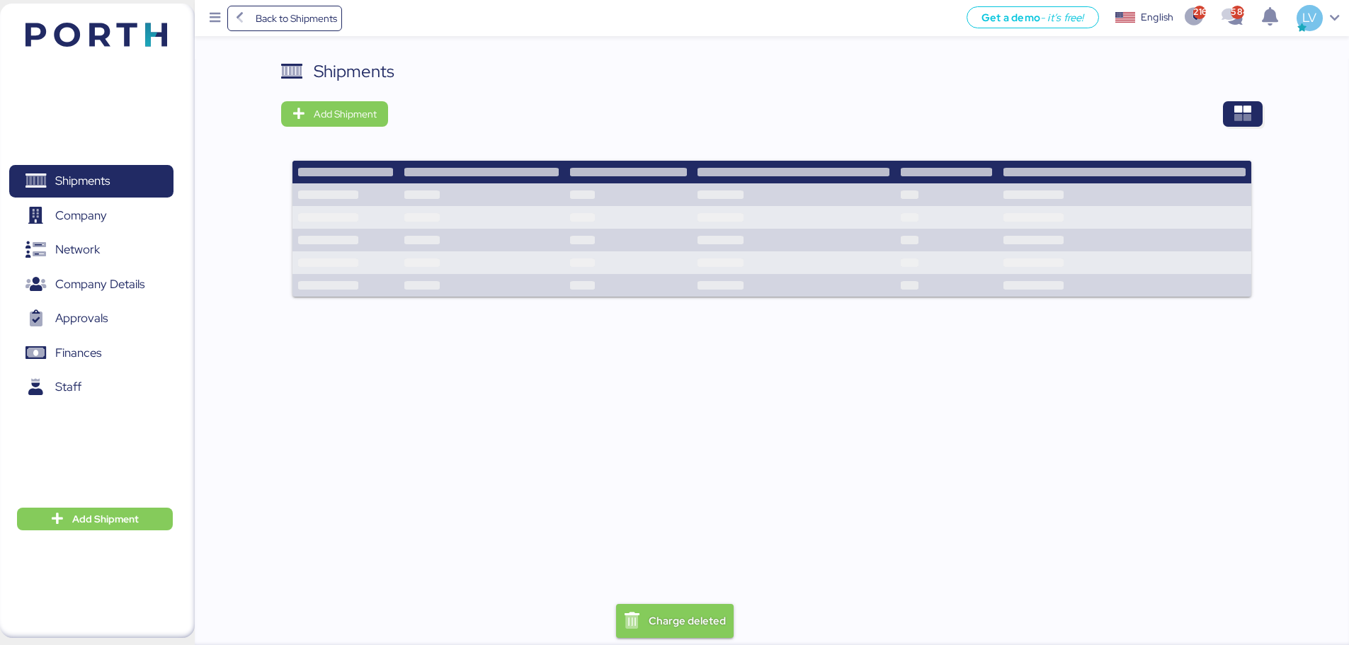
click at [1241, 100] on div "Shipments Add Shipment" at bounding box center [772, 187] width 982 height 256
click at [1240, 111] on icon "button" at bounding box center [1243, 114] width 17 height 17
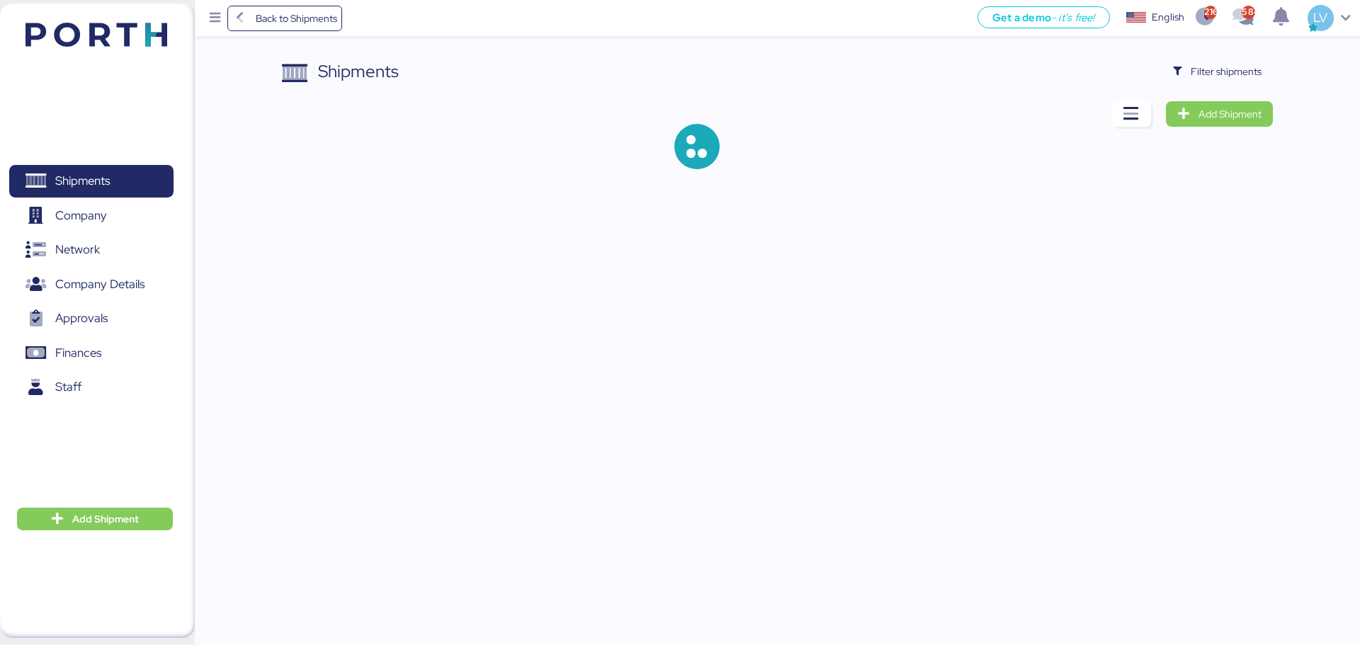
click at [1216, 58] on div "Shipments Filter shipments Add Shipment" at bounding box center [680, 96] width 1360 height 192
click at [1216, 63] on span "Filter shipments" at bounding box center [1226, 71] width 71 height 17
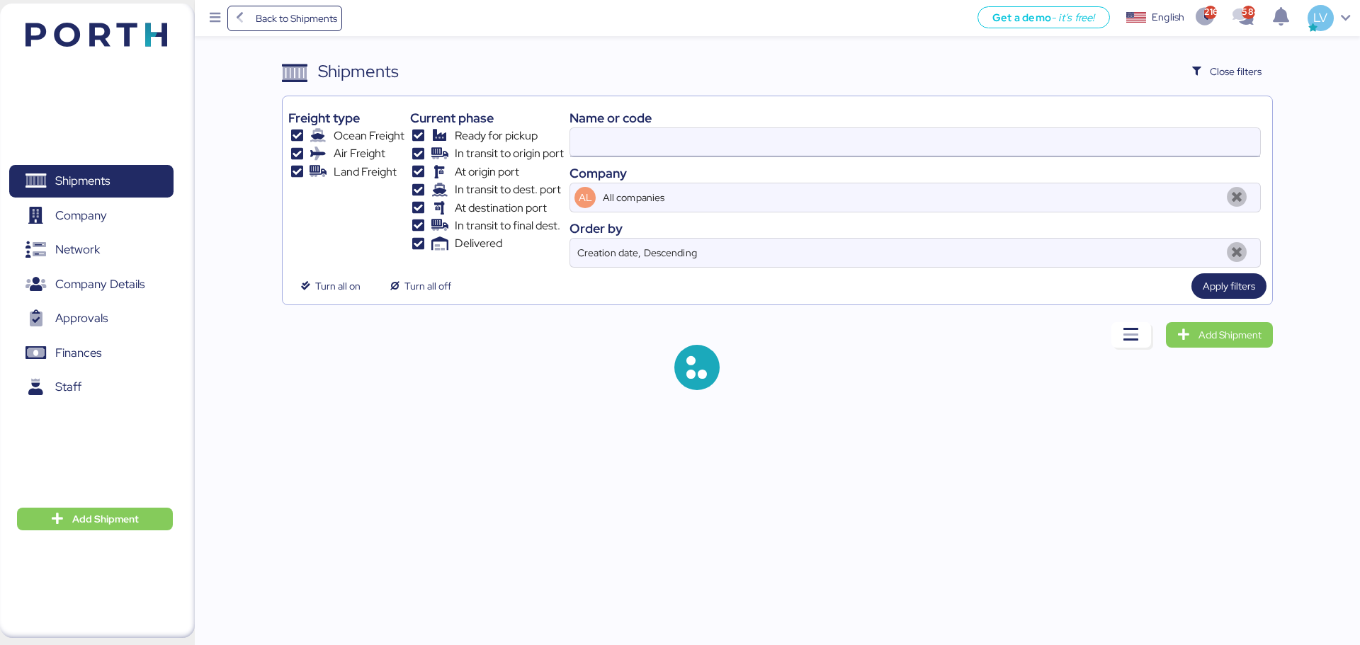
click at [1054, 149] on input at bounding box center [915, 142] width 690 height 28
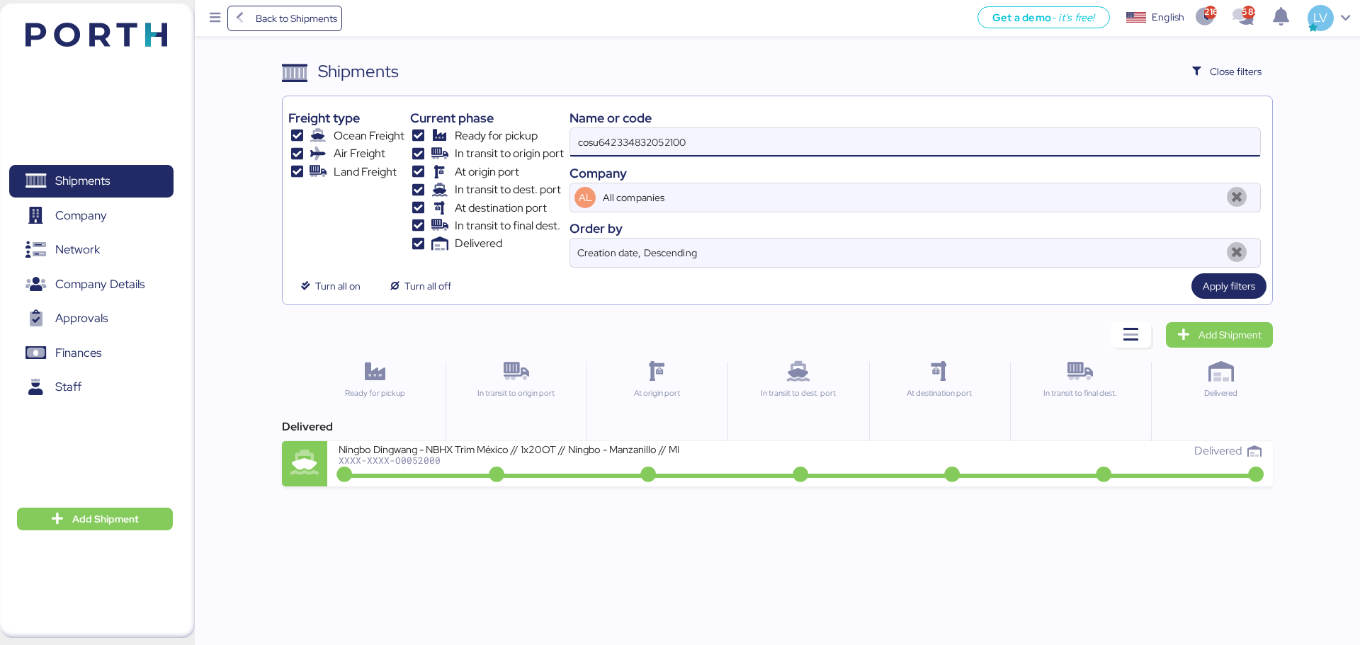
drag, startPoint x: 660, startPoint y: 144, endPoint x: 517, endPoint y: 145, distance: 143.1
click at [517, 145] on div "Freight type Ocean Freight Air Freight Land Freight Current phase Ready for pic…" at bounding box center [777, 185] width 978 height 166
type input "a0052100"
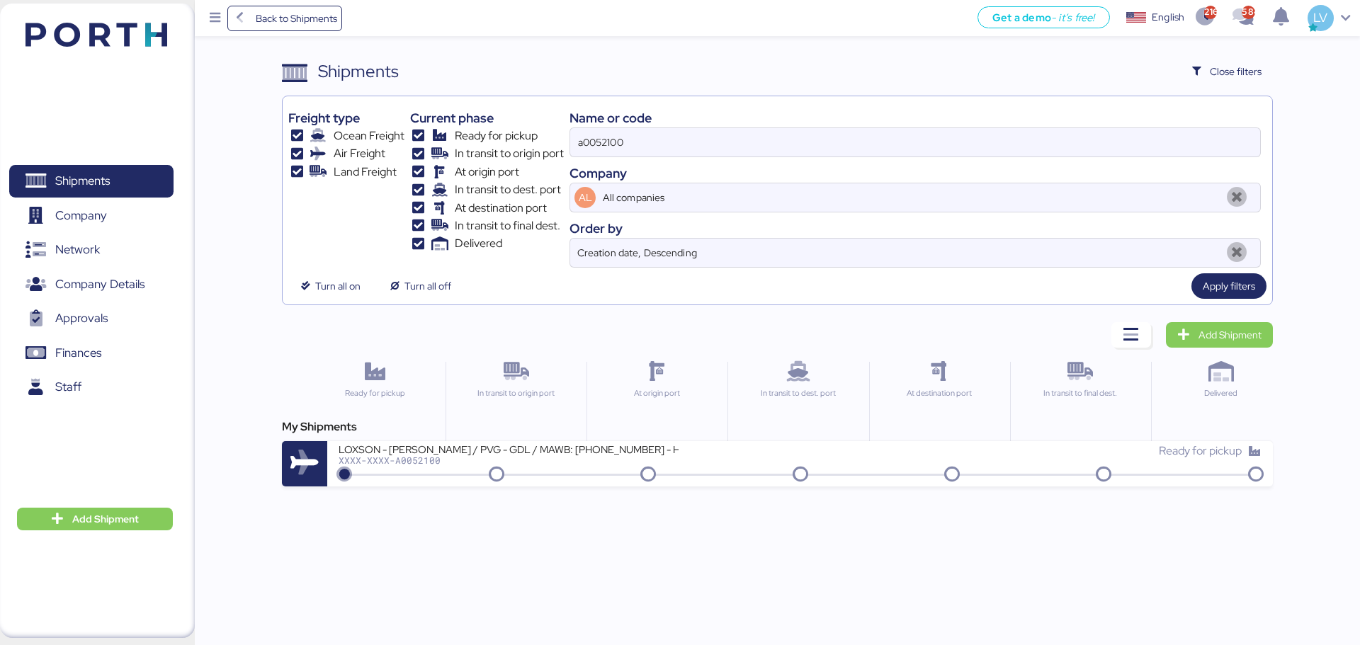
click at [452, 516] on div "Back to Shipments Get a demo - it’s free! Get a demo English Inglés English 216…" at bounding box center [680, 322] width 1360 height 645
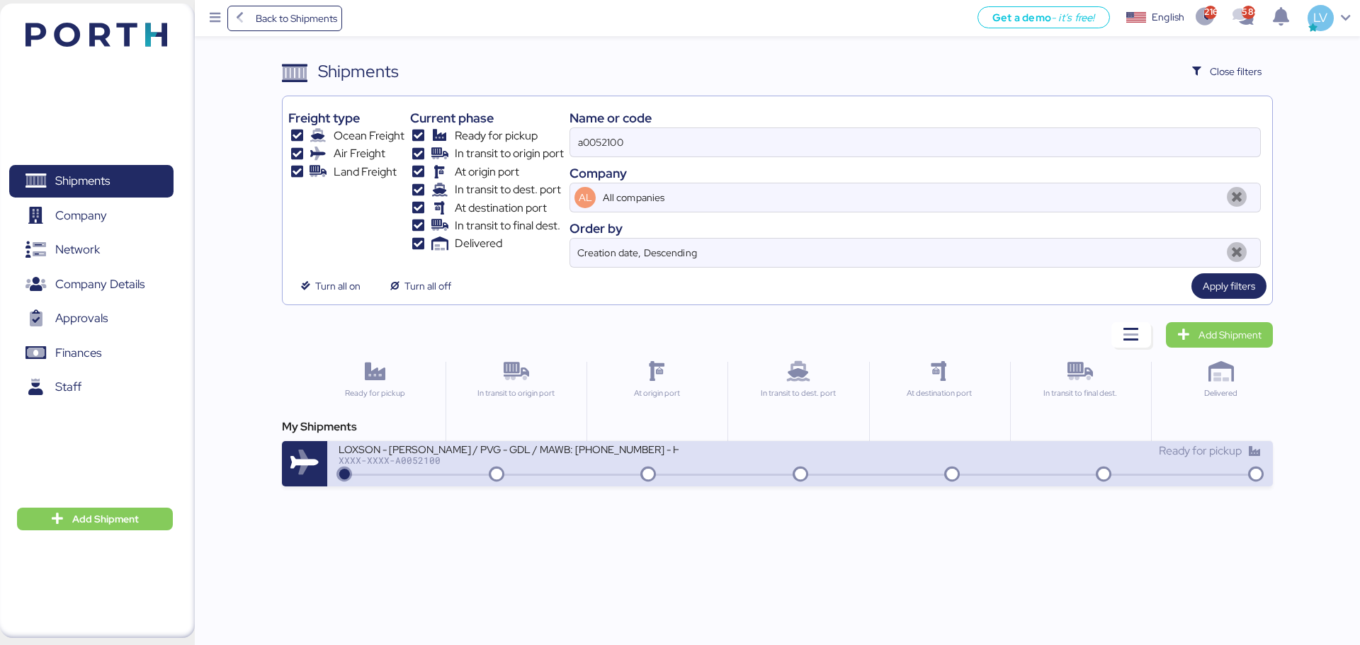
click at [478, 475] on icon at bounding box center [497, 476] width 68 height 16
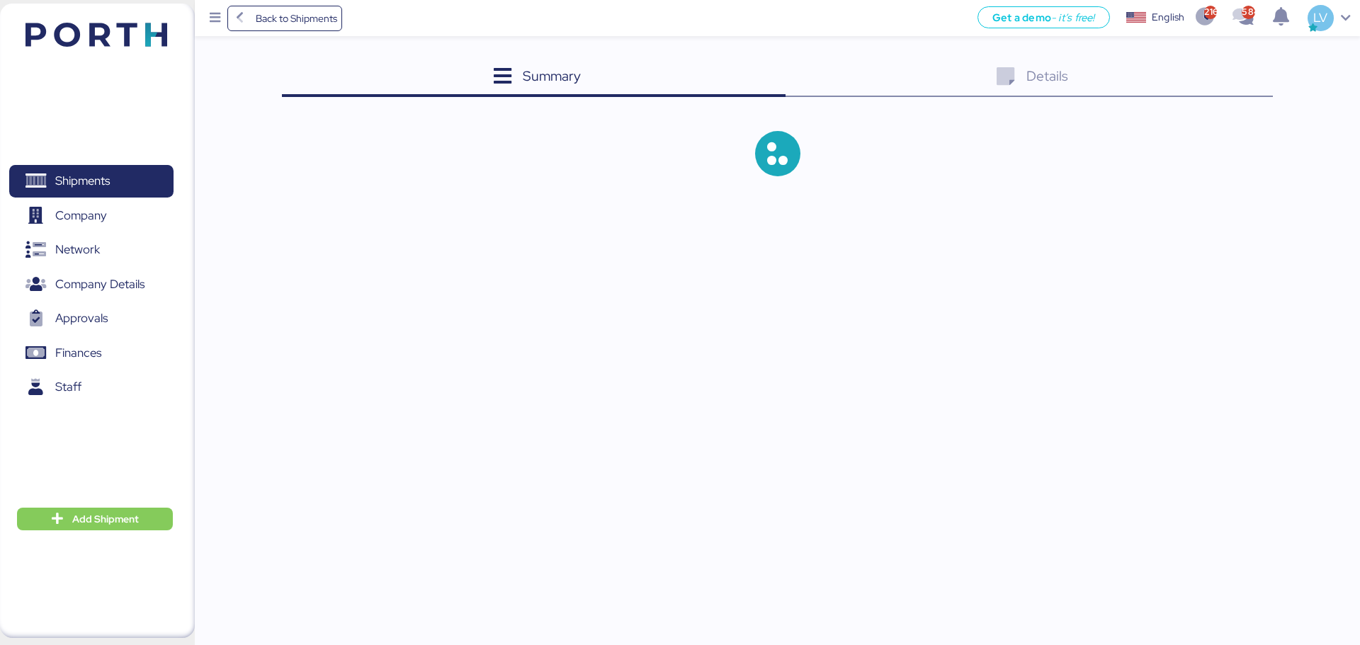
click at [1256, 69] on div "Details 0" at bounding box center [1029, 78] width 487 height 38
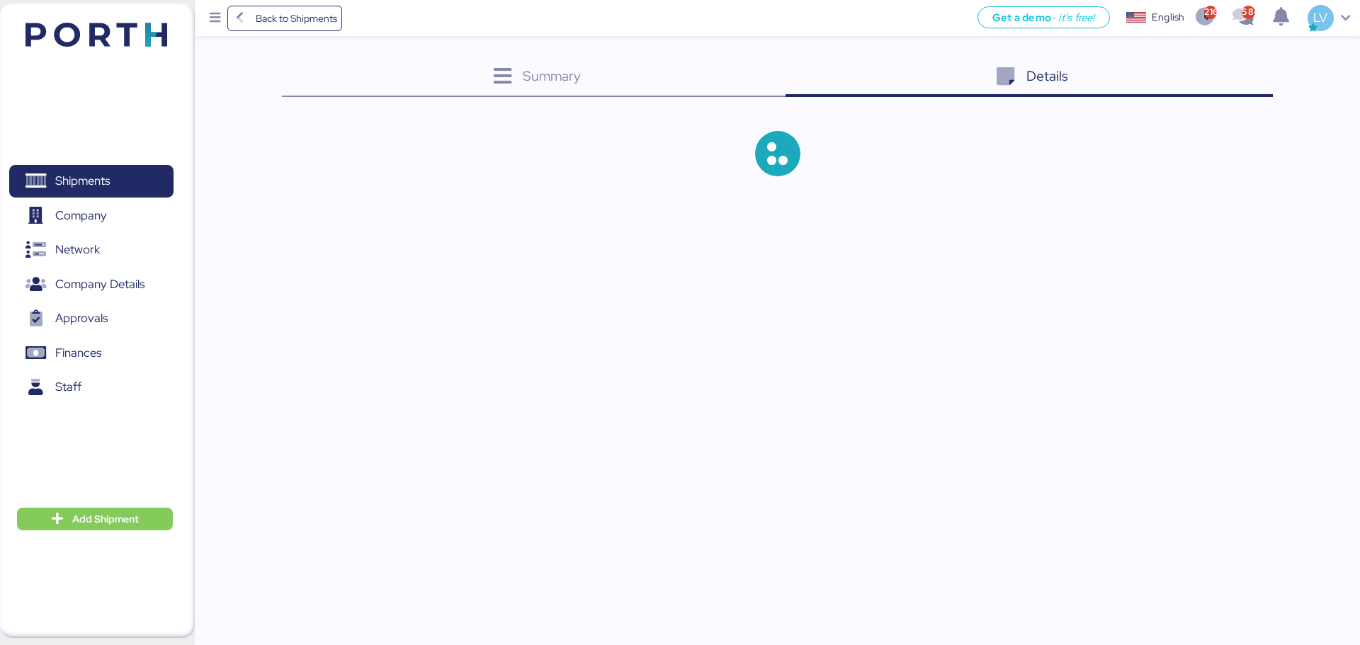
click at [1238, 91] on div "Details 0" at bounding box center [1029, 78] width 487 height 38
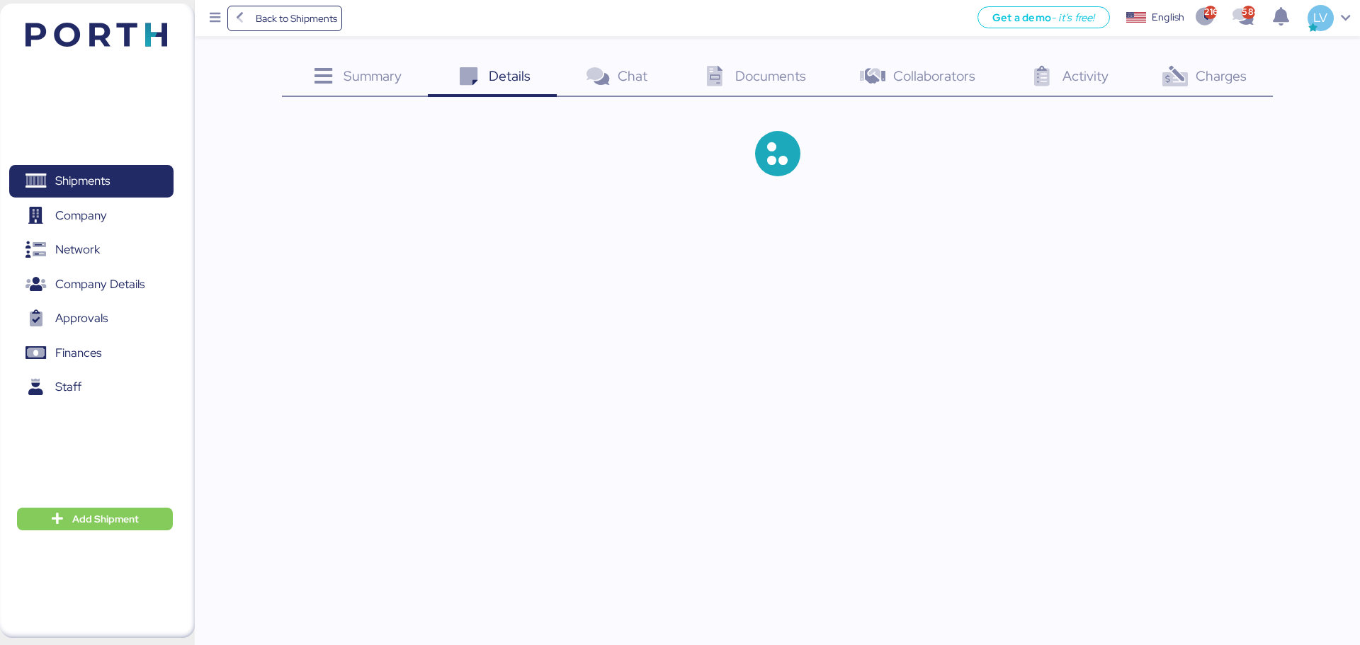
drag, startPoint x: 1238, startPoint y: 91, endPoint x: 1221, endPoint y: 67, distance: 29.5
click at [1221, 67] on span "Charges" at bounding box center [1221, 76] width 51 height 18
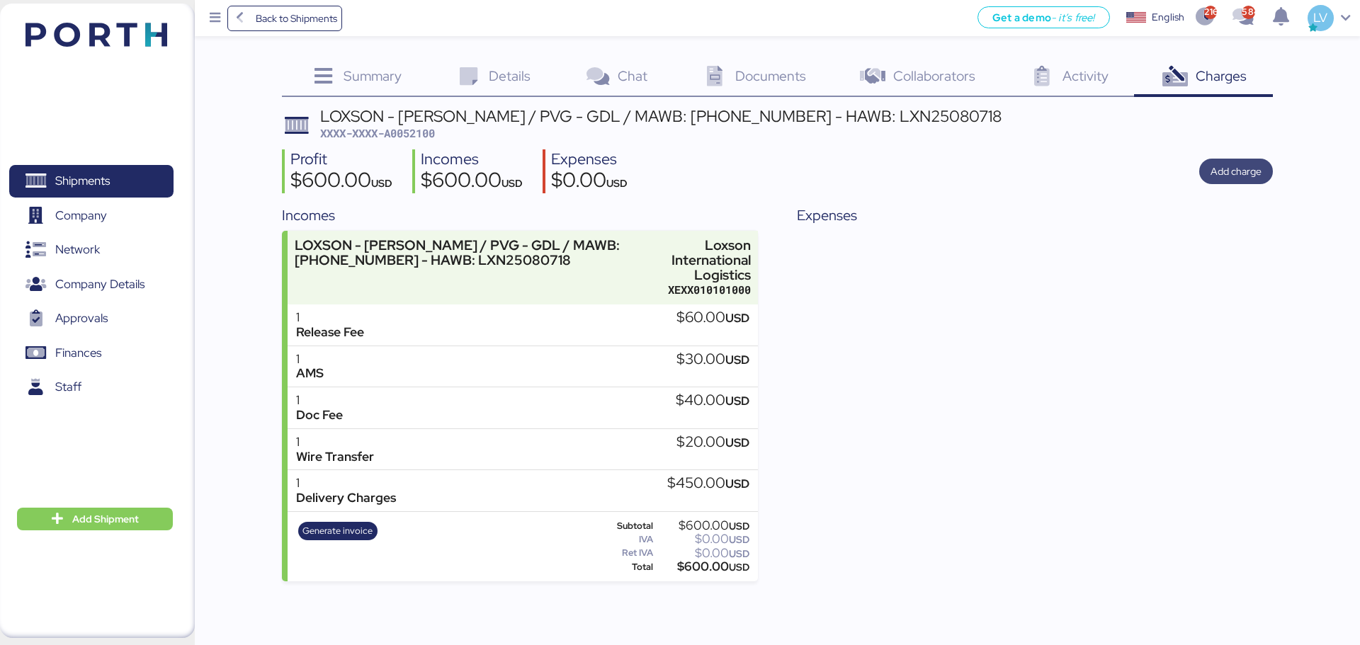
click at [1231, 180] on span "Add charge" at bounding box center [1236, 171] width 51 height 17
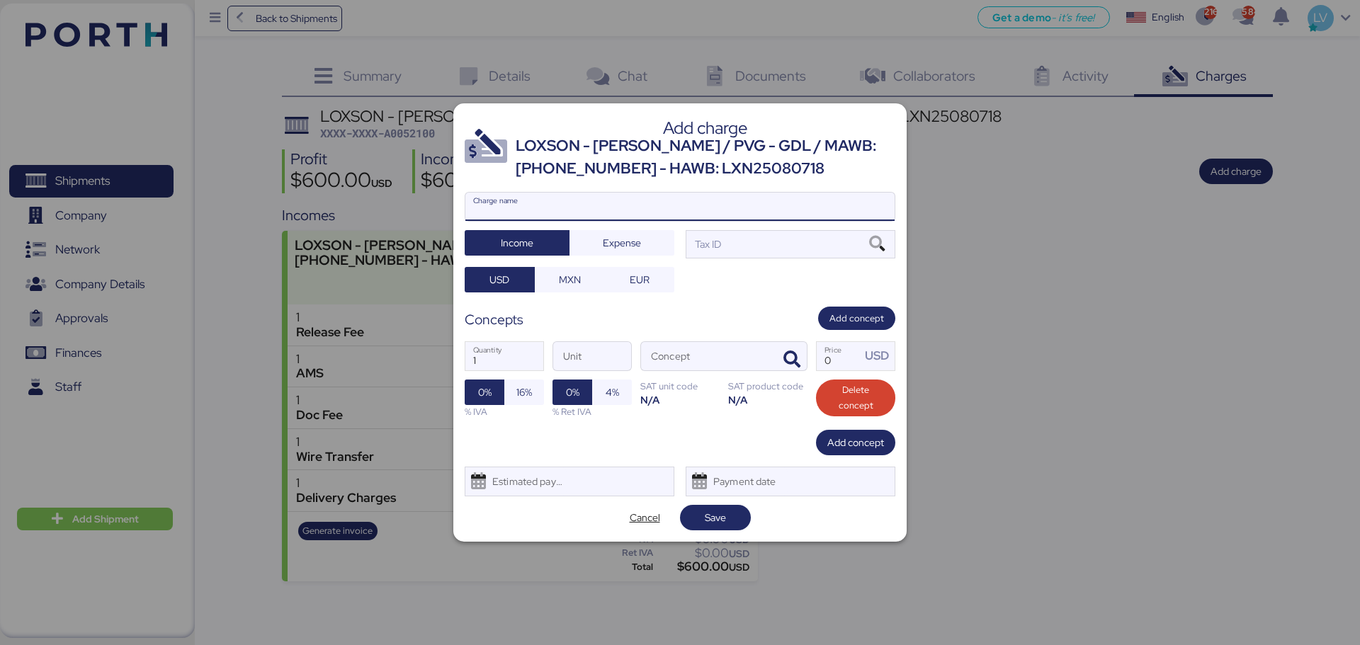
click at [844, 202] on input "Charge name" at bounding box center [679, 207] width 429 height 28
type input "REVALIDACIONM"
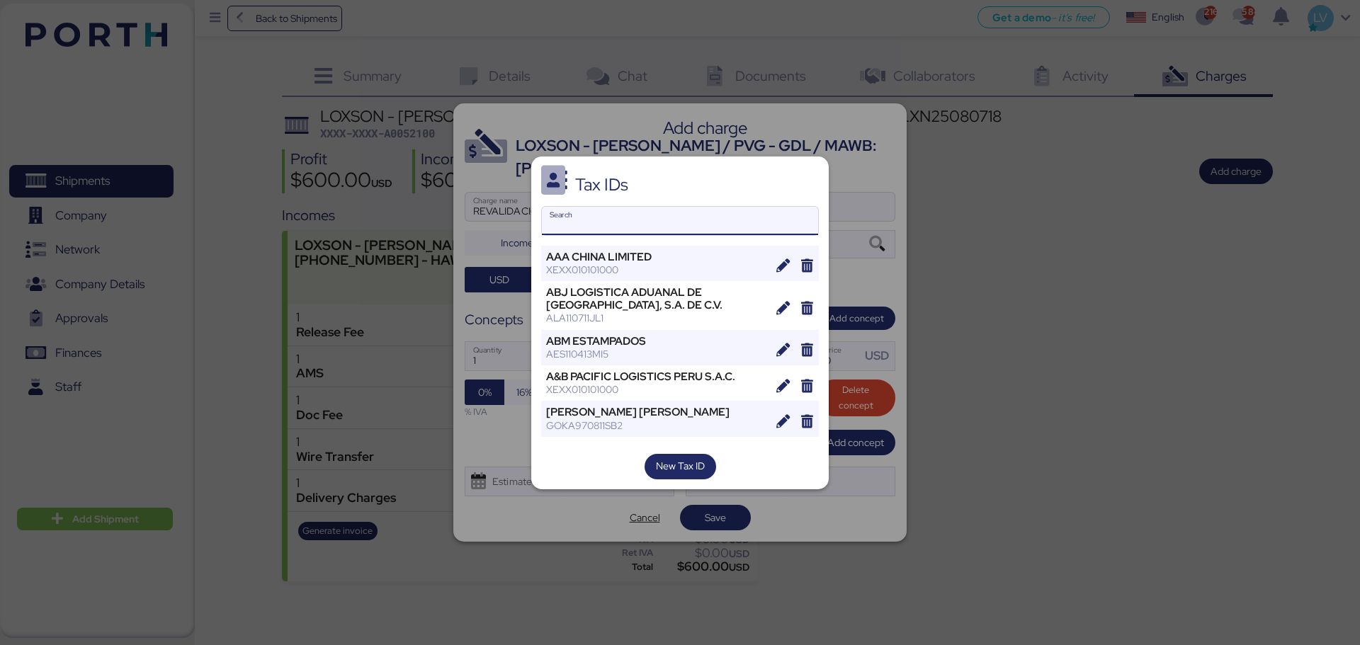
click at [706, 216] on input "Search" at bounding box center [680, 221] width 276 height 28
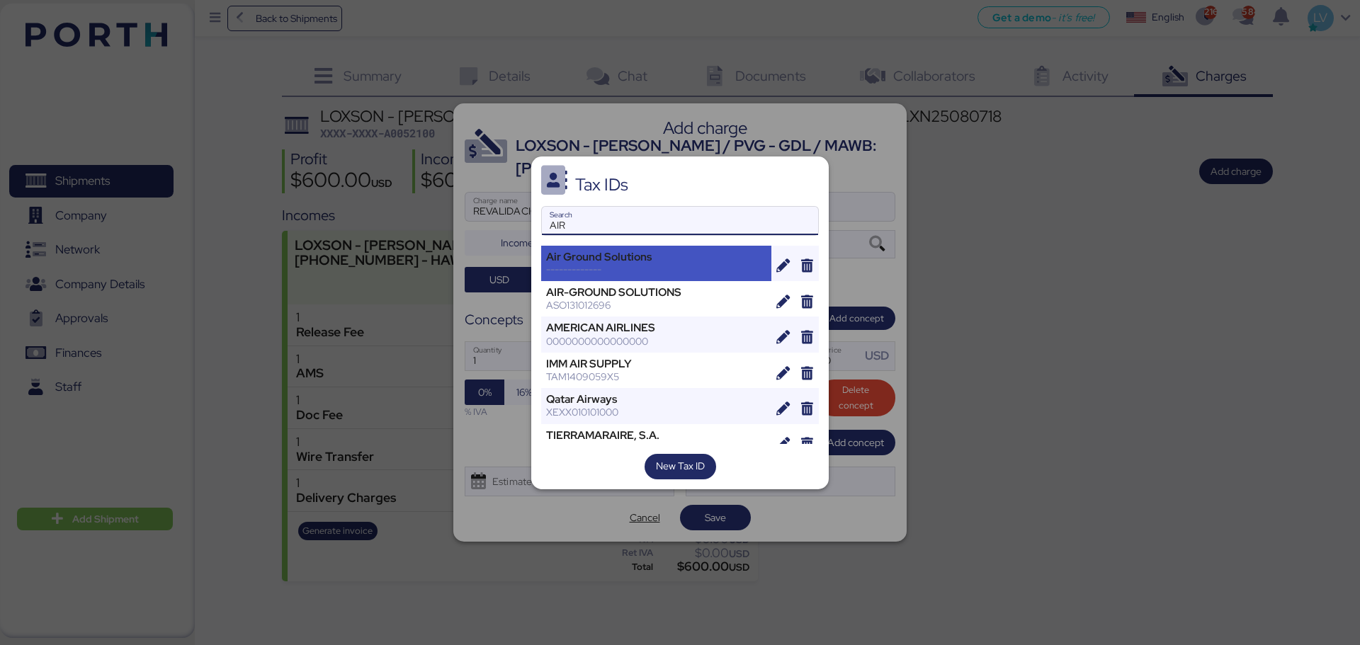
type input "AIR"
click at [672, 266] on div "-------------" at bounding box center [656, 270] width 220 height 13
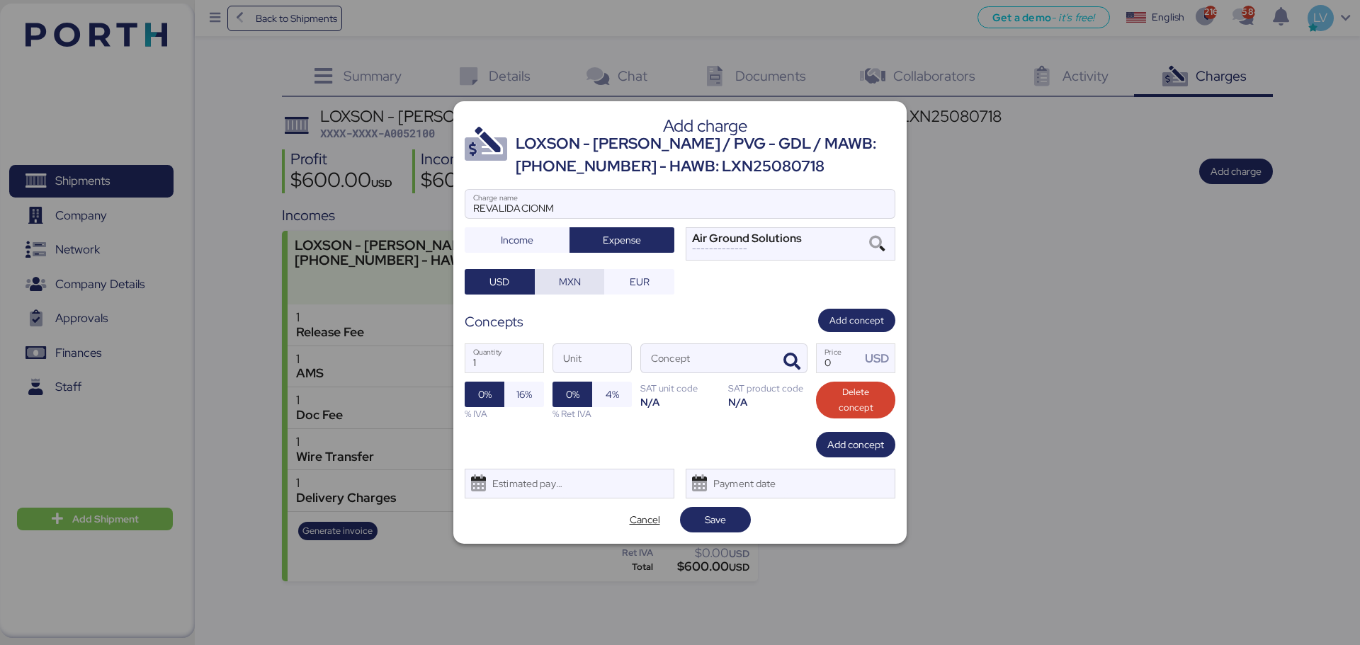
click at [567, 284] on span "MXN" at bounding box center [570, 281] width 22 height 17
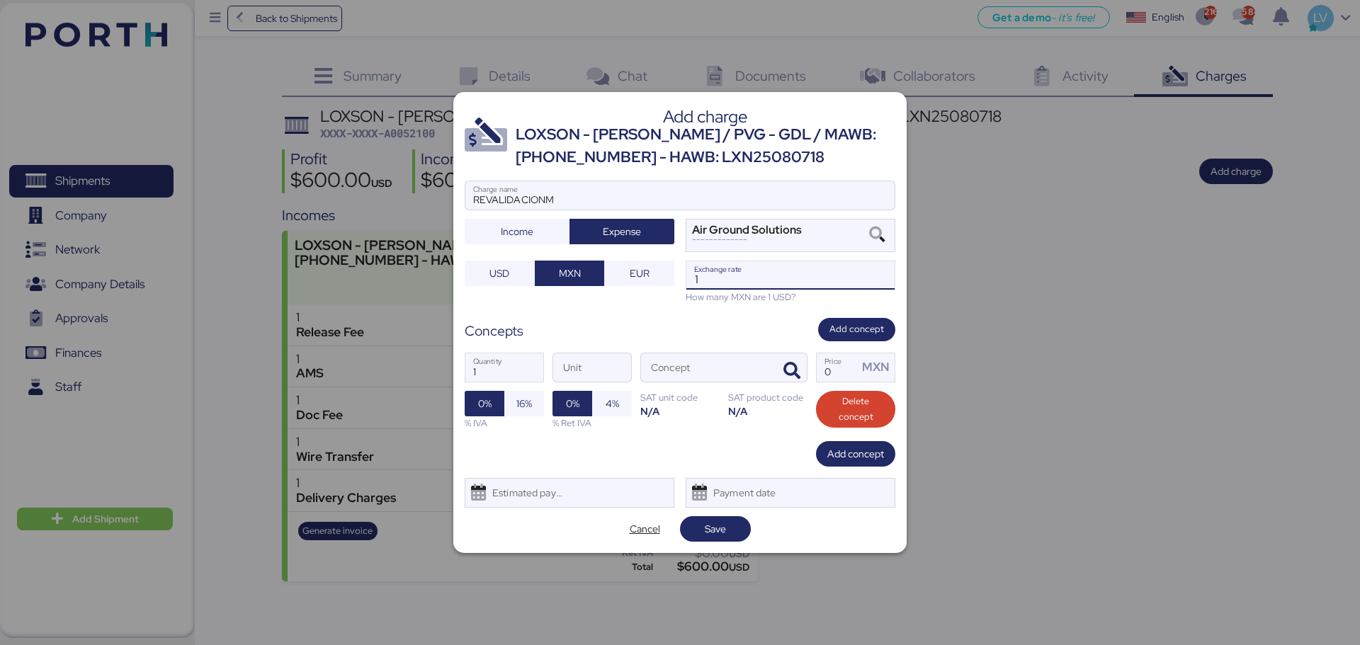
click at [729, 274] on input "1" at bounding box center [790, 275] width 208 height 28
paste input "8.7204"
type input "18.7204"
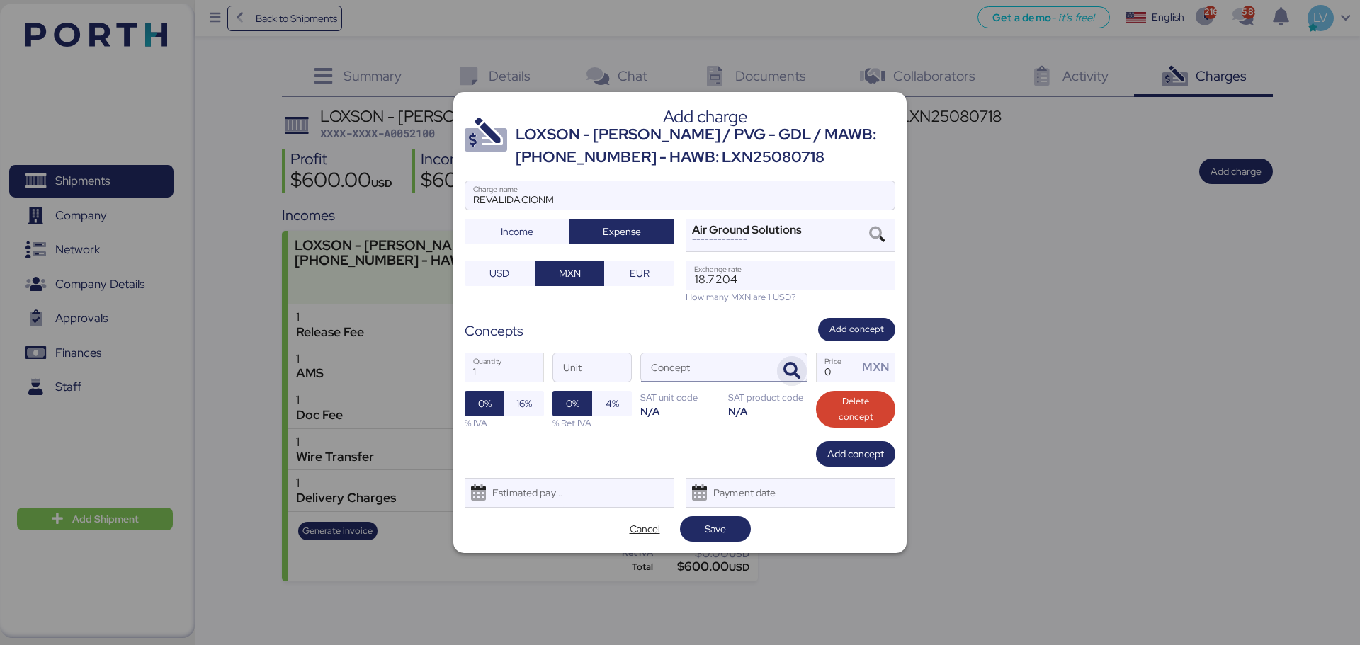
click at [787, 358] on span "button" at bounding box center [792, 371] width 30 height 30
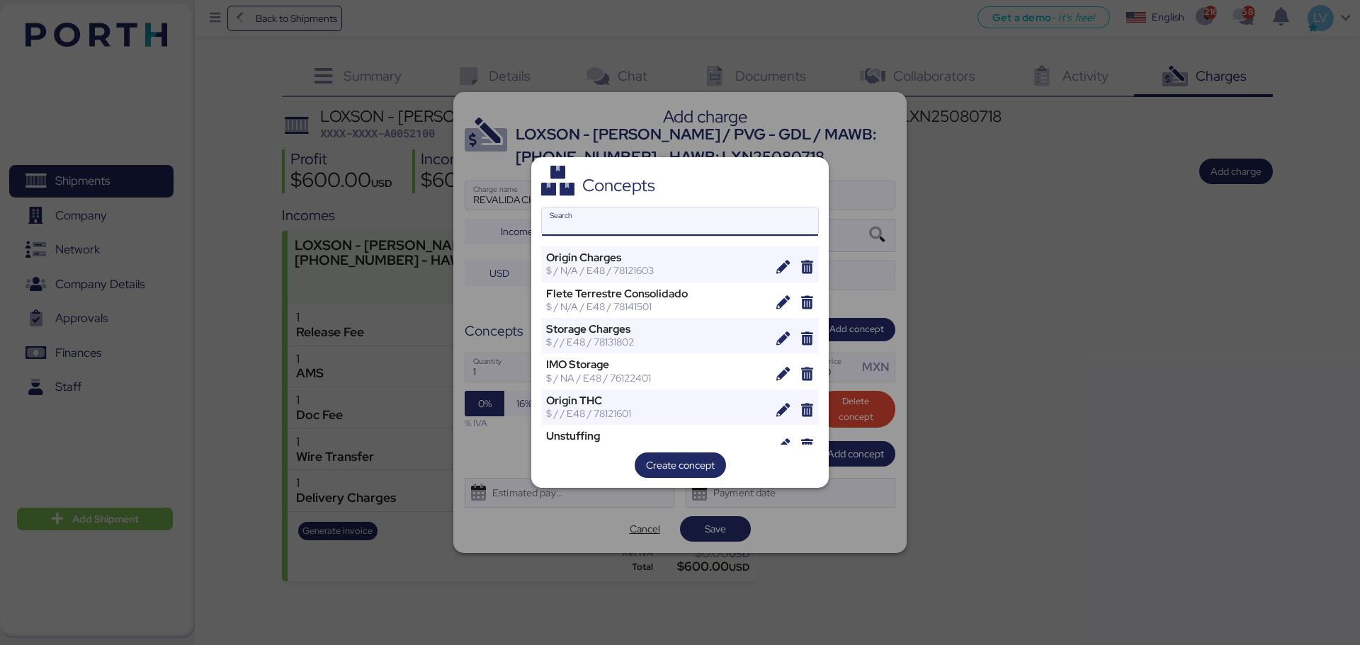
click at [628, 220] on input "Search" at bounding box center [680, 222] width 276 height 28
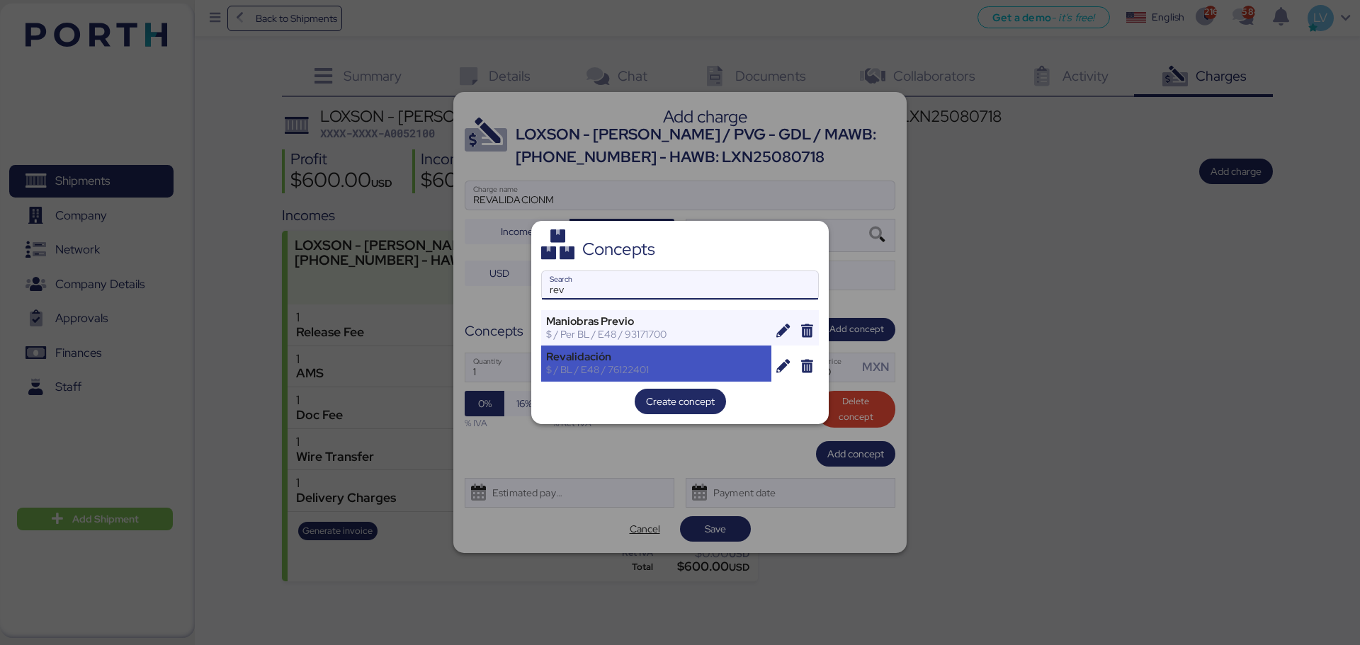
type input "rev"
click at [604, 361] on div "Revalidación" at bounding box center [656, 357] width 220 height 13
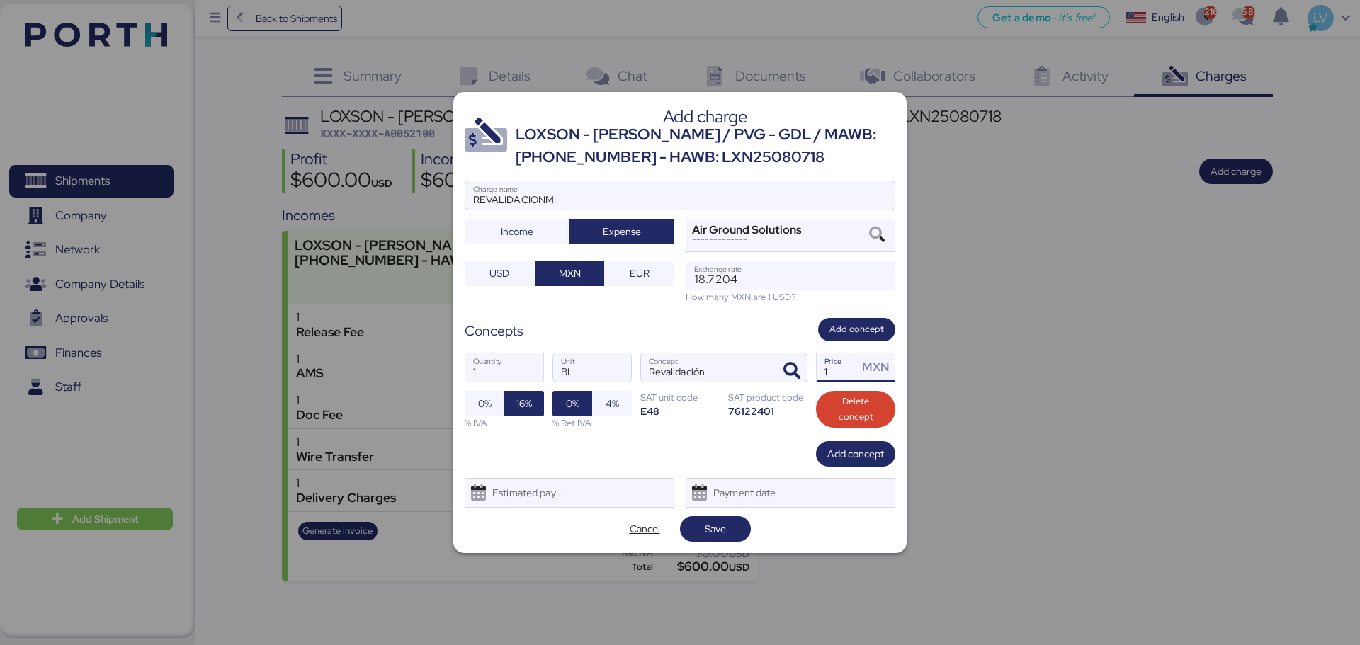
click at [840, 366] on input "1" at bounding box center [837, 367] width 41 height 28
click at [842, 367] on input "1" at bounding box center [837, 367] width 41 height 28
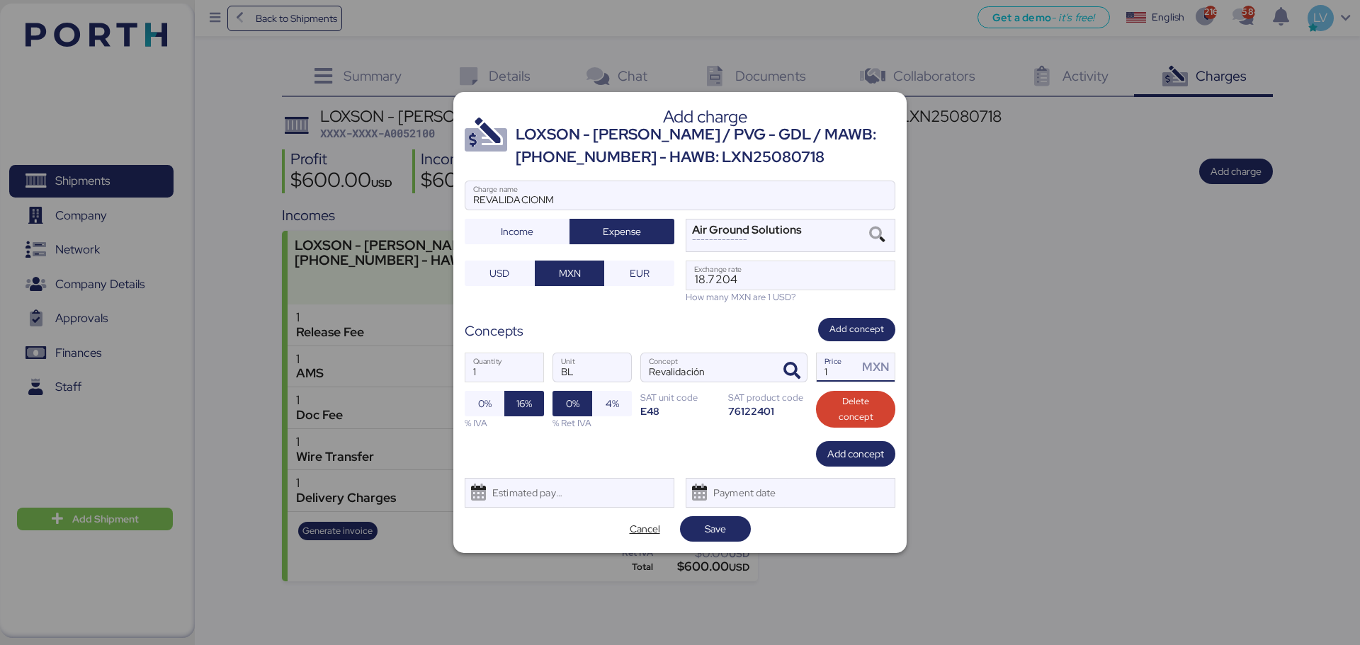
click at [842, 367] on input "1" at bounding box center [837, 367] width 41 height 28
type input "646"
type input "646.55"
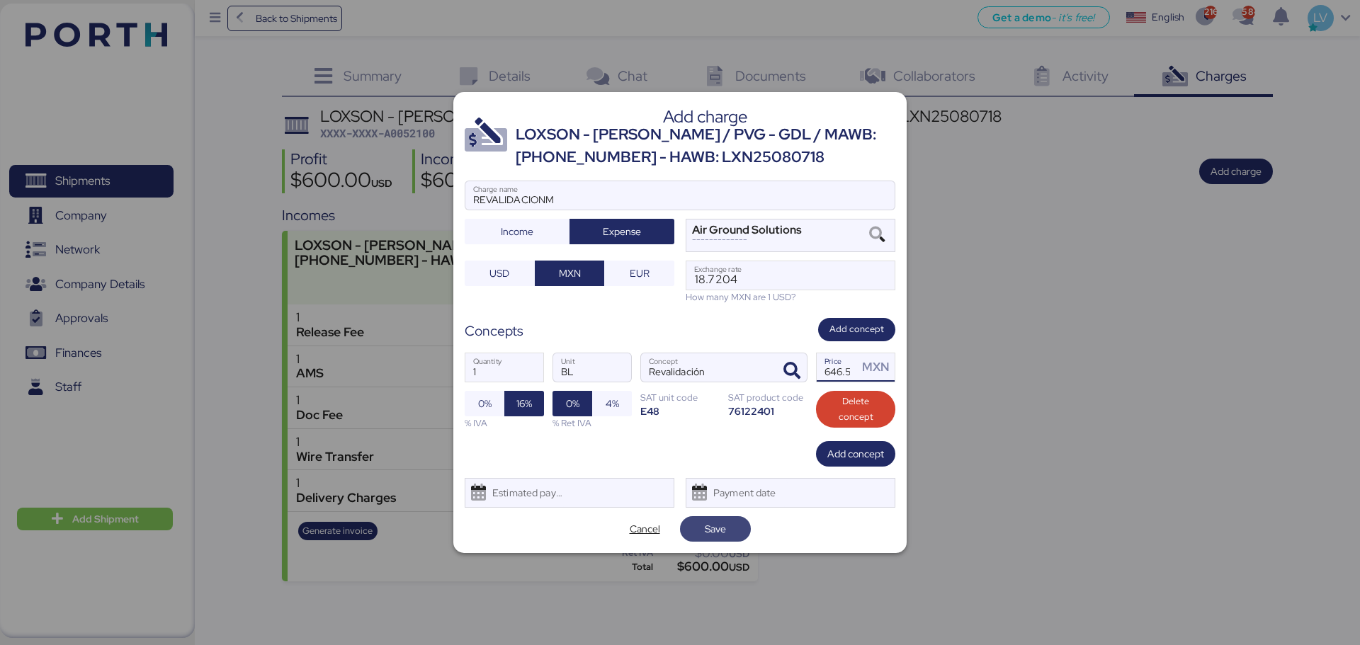
click at [733, 523] on span "Save" at bounding box center [715, 529] width 48 height 20
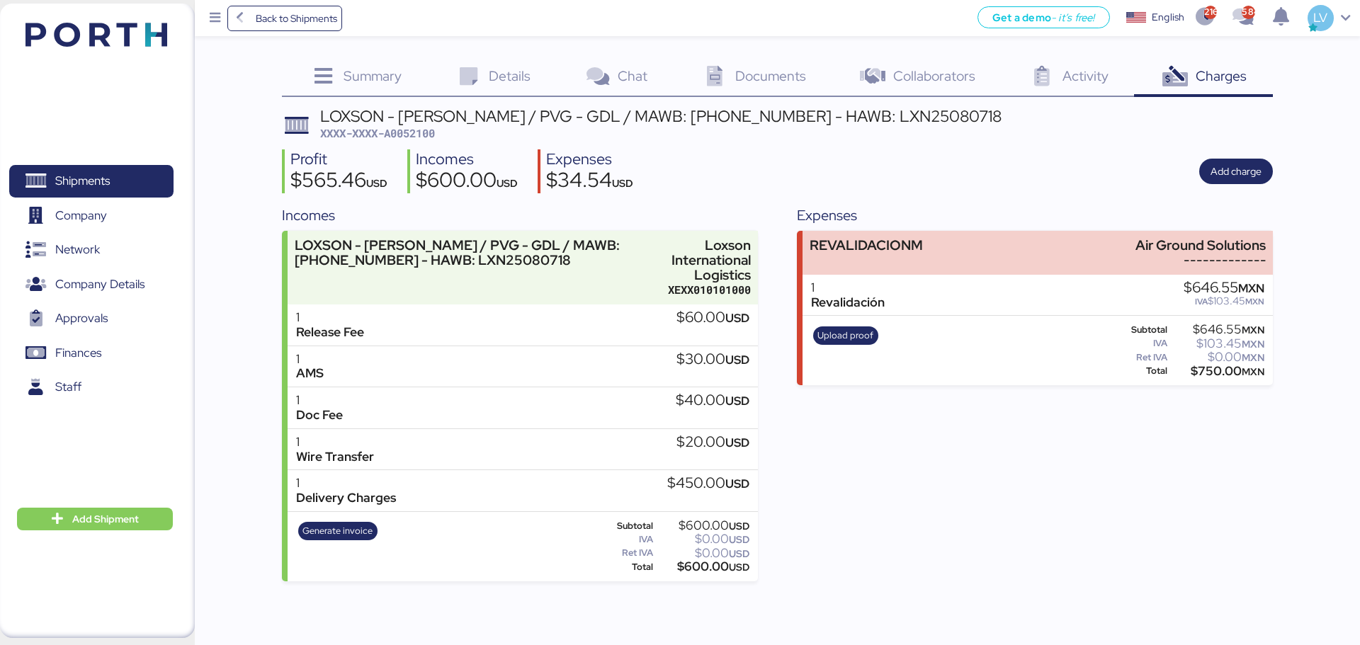
click at [115, 54] on header at bounding box center [75, 33] width 137 height 44
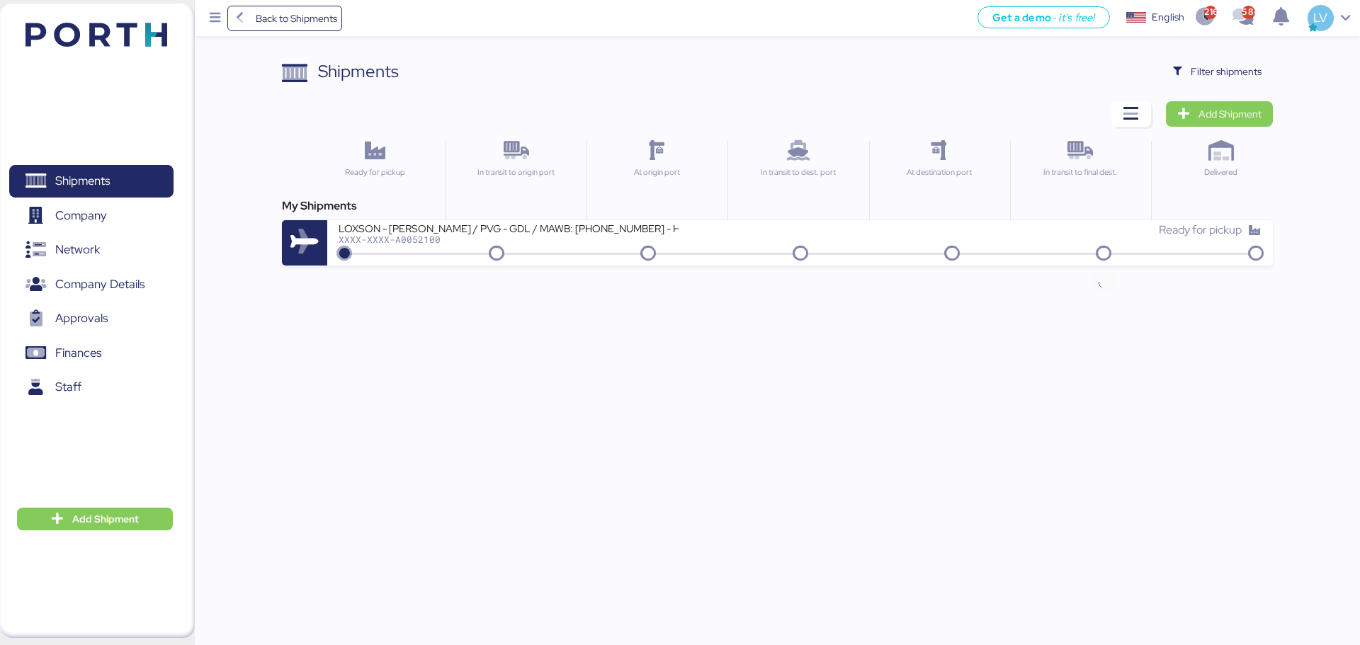
click at [1060, 278] on div "Back to Shipments Get a demo - it’s free! Get a demo English Inglés English 216…" at bounding box center [680, 322] width 1360 height 645
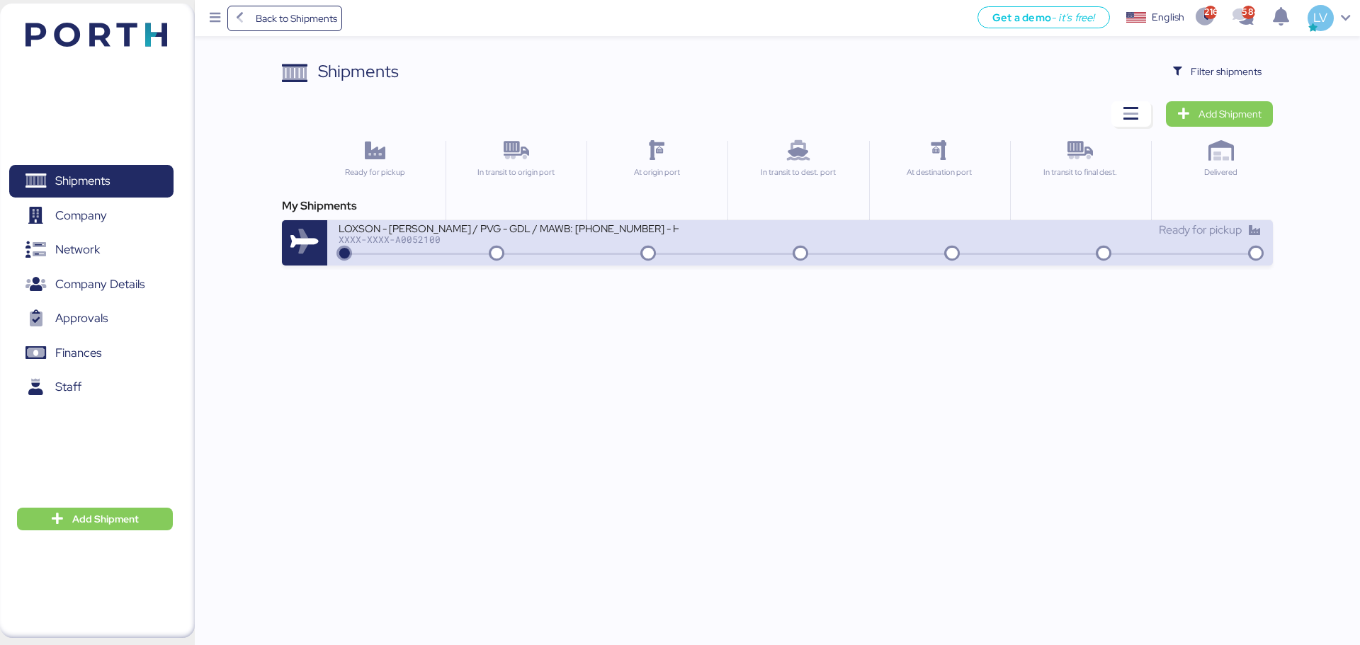
click at [1071, 237] on div "Ready for pickup" at bounding box center [1030, 230] width 461 height 17
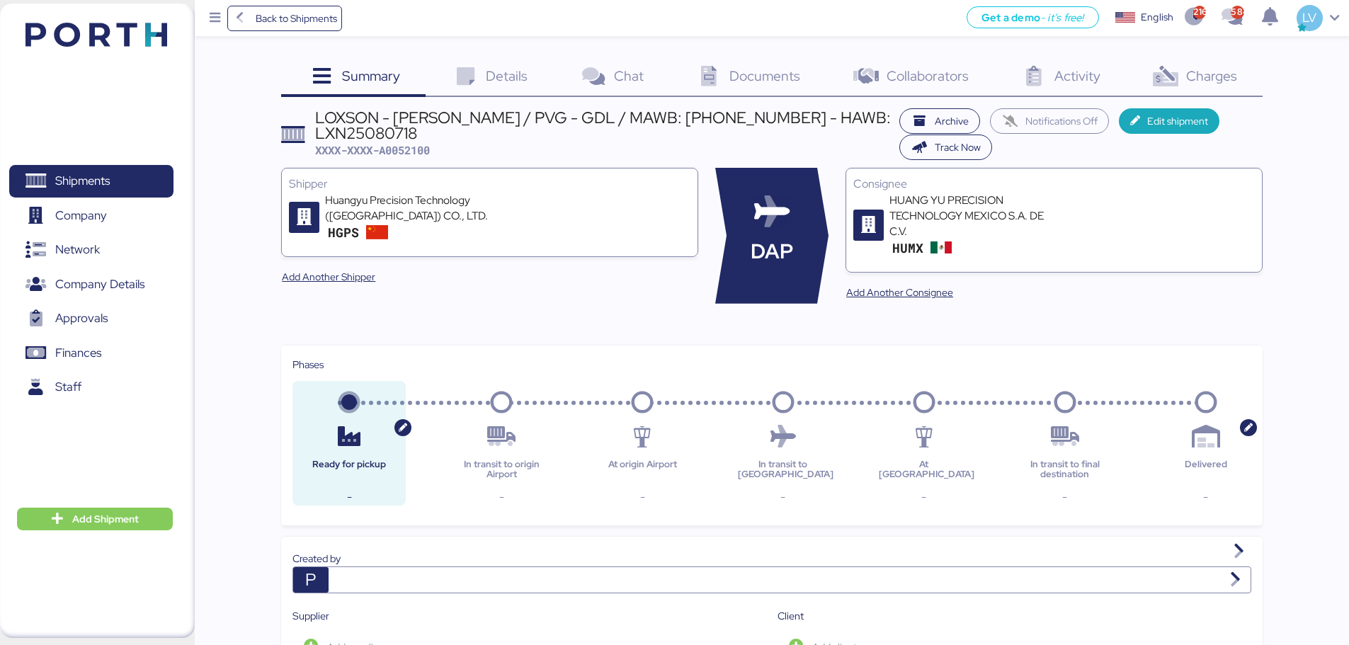
click at [748, 74] on span "Documents" at bounding box center [765, 76] width 71 height 18
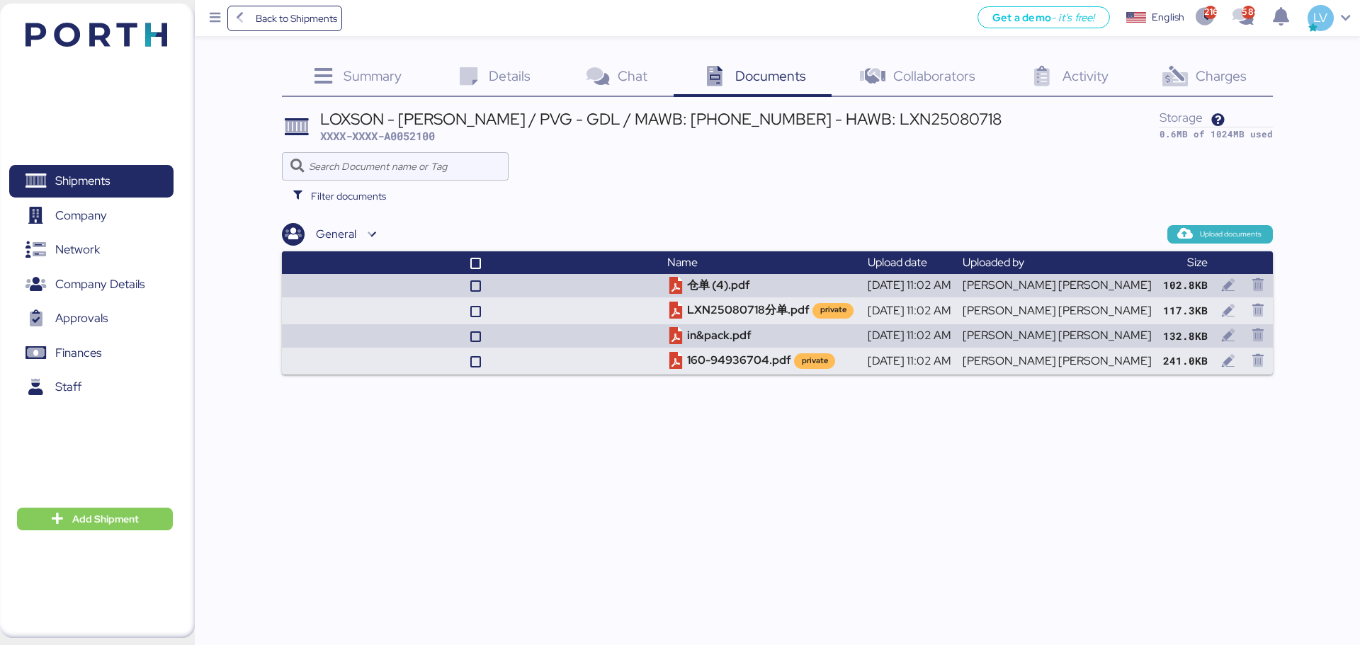
click at [1197, 240] on span "Upload documents" at bounding box center [1220, 234] width 83 height 13
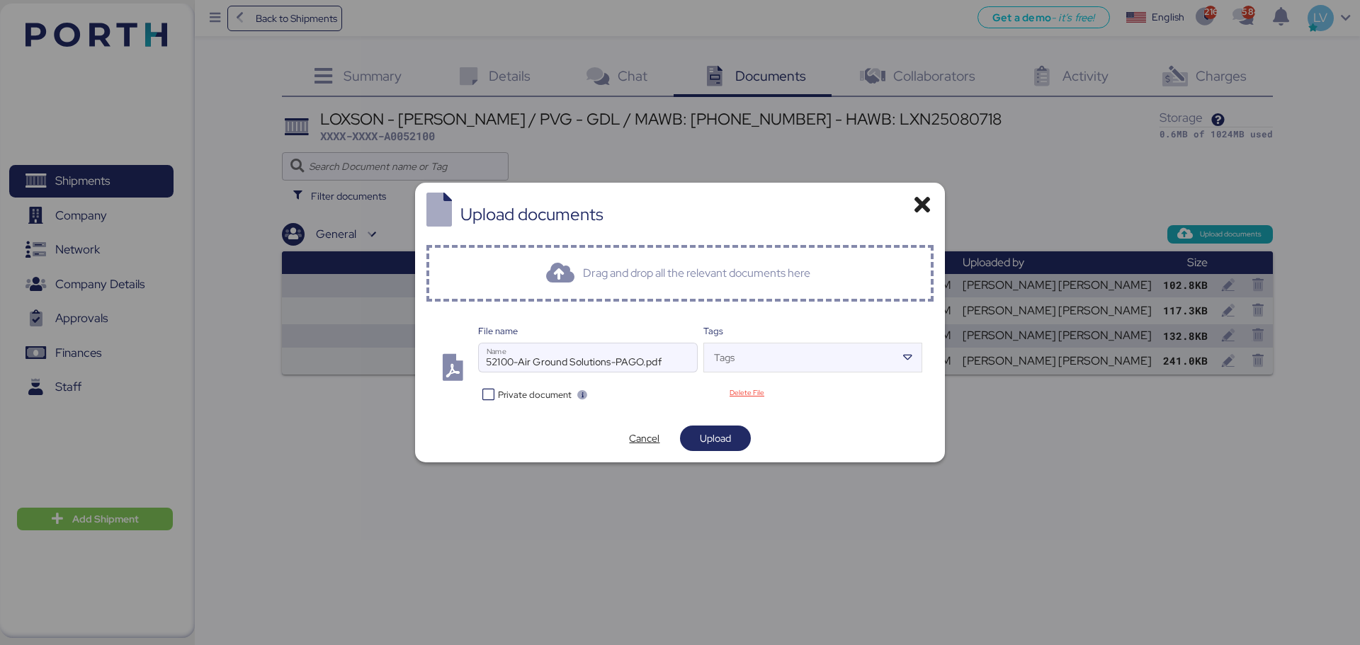
click at [533, 404] on div "File name 52100-Air Ground Solutions-PAGO.pdf Name Tags Tags Private document D…" at bounding box center [680, 364] width 508 height 102
click at [536, 390] on span "Private document" at bounding box center [535, 394] width 74 height 13
click at [713, 434] on span "Upload" at bounding box center [715, 438] width 31 height 17
